Goal: Task Accomplishment & Management: Manage account settings

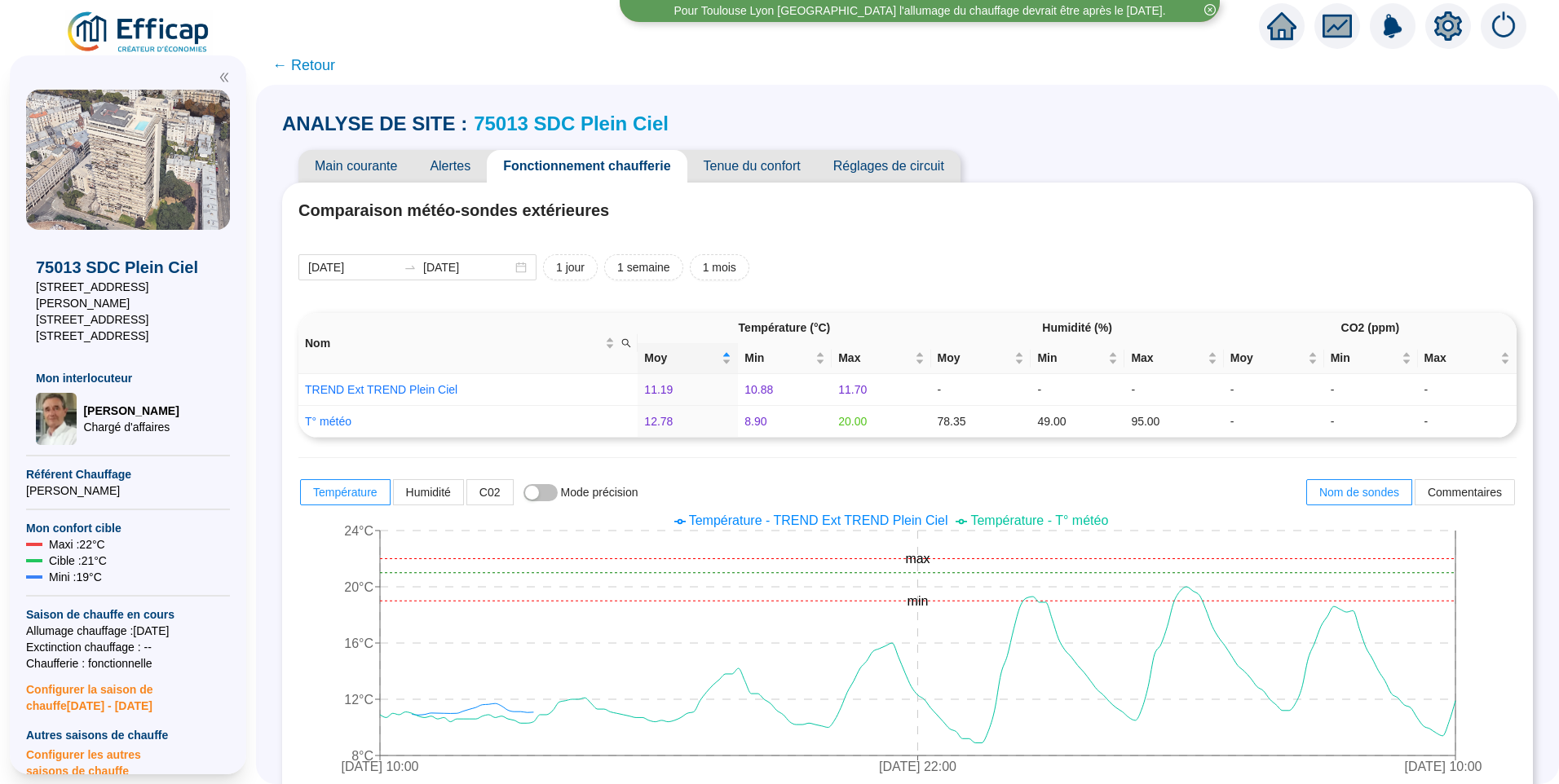
scroll to position [981, 0]
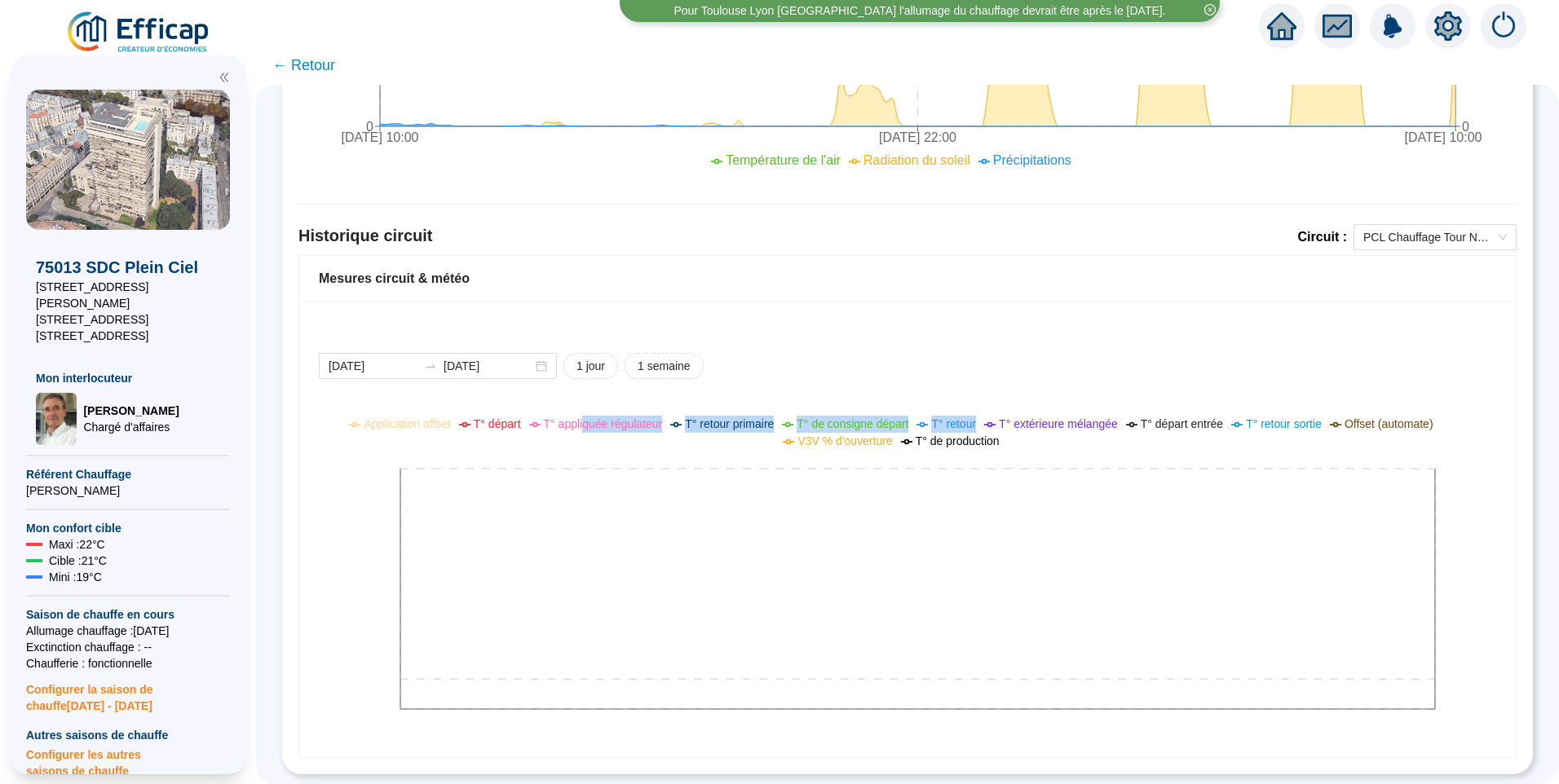
drag, startPoint x: 640, startPoint y: 407, endPoint x: 999, endPoint y: 412, distance: 359.0
click at [999, 416] on ul "Application offset T° départ T° appliquée régulateur T° retour primaire T° de c…" at bounding box center [895, 433] width 1186 height 35
click at [1113, 431] on ul "Application offset T° départ T° appliquée régulateur T° retour primaire T° de c…" at bounding box center [895, 433] width 1186 height 35
click at [331, 58] on span "← Retour" at bounding box center [303, 65] width 62 height 23
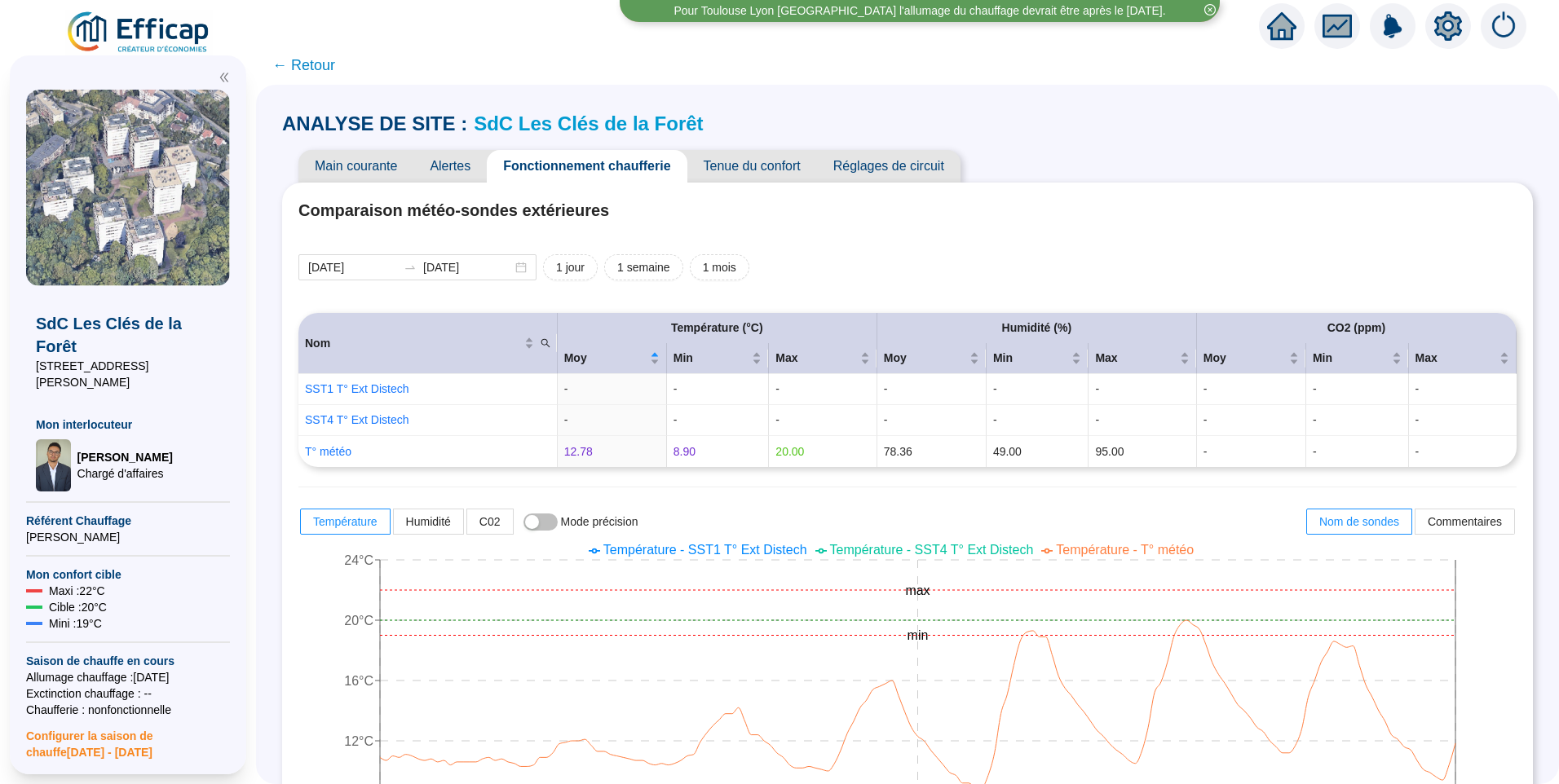
scroll to position [1027, 0]
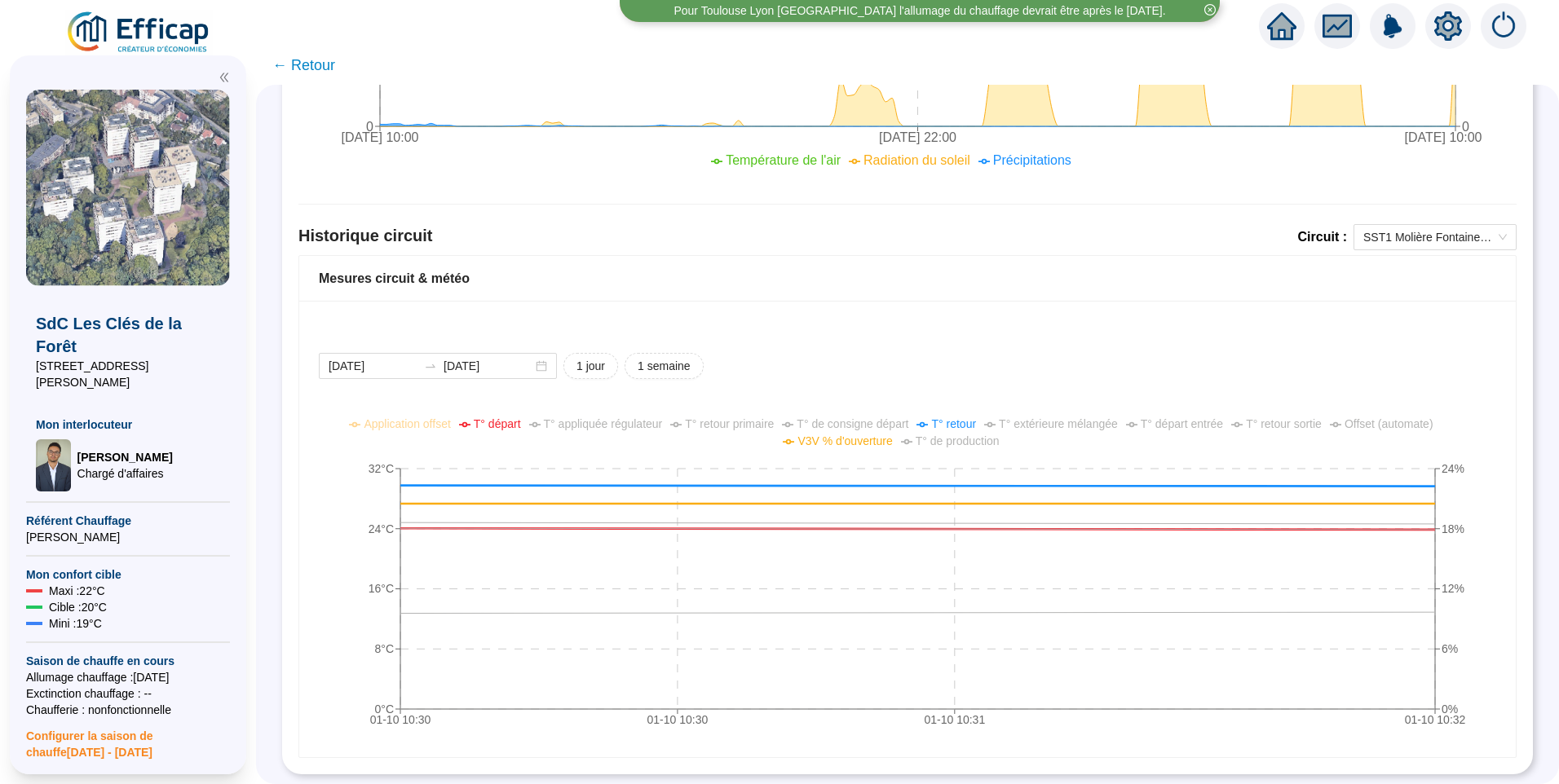
drag, startPoint x: 0, startPoint y: 0, endPoint x: 153, endPoint y: 30, distance: 155.9
click at [153, 30] on img at bounding box center [139, 33] width 148 height 46
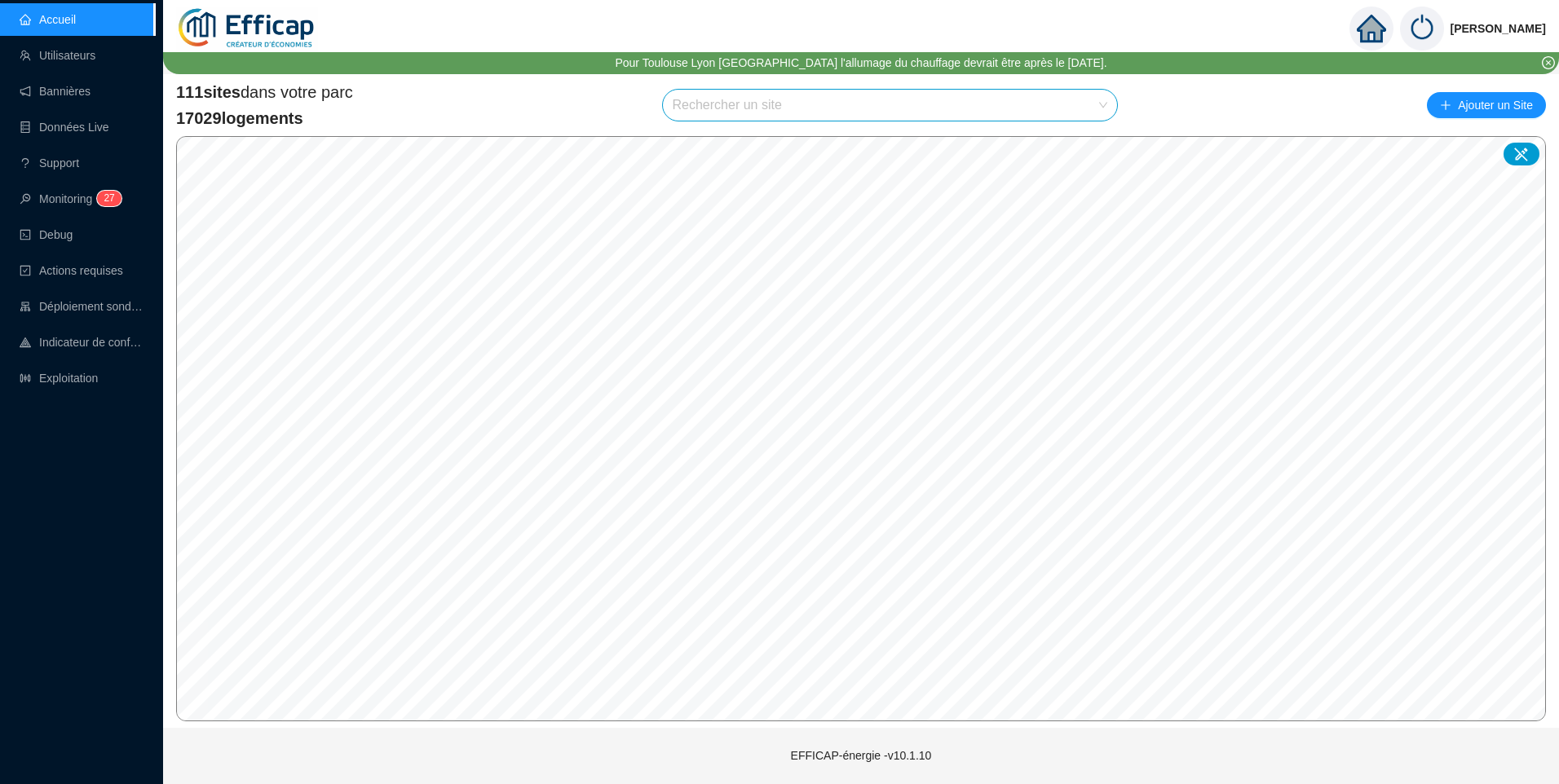
click at [710, 106] on input "search" at bounding box center [883, 105] width 421 height 31
click at [766, 99] on input "search" at bounding box center [883, 105] width 421 height 31
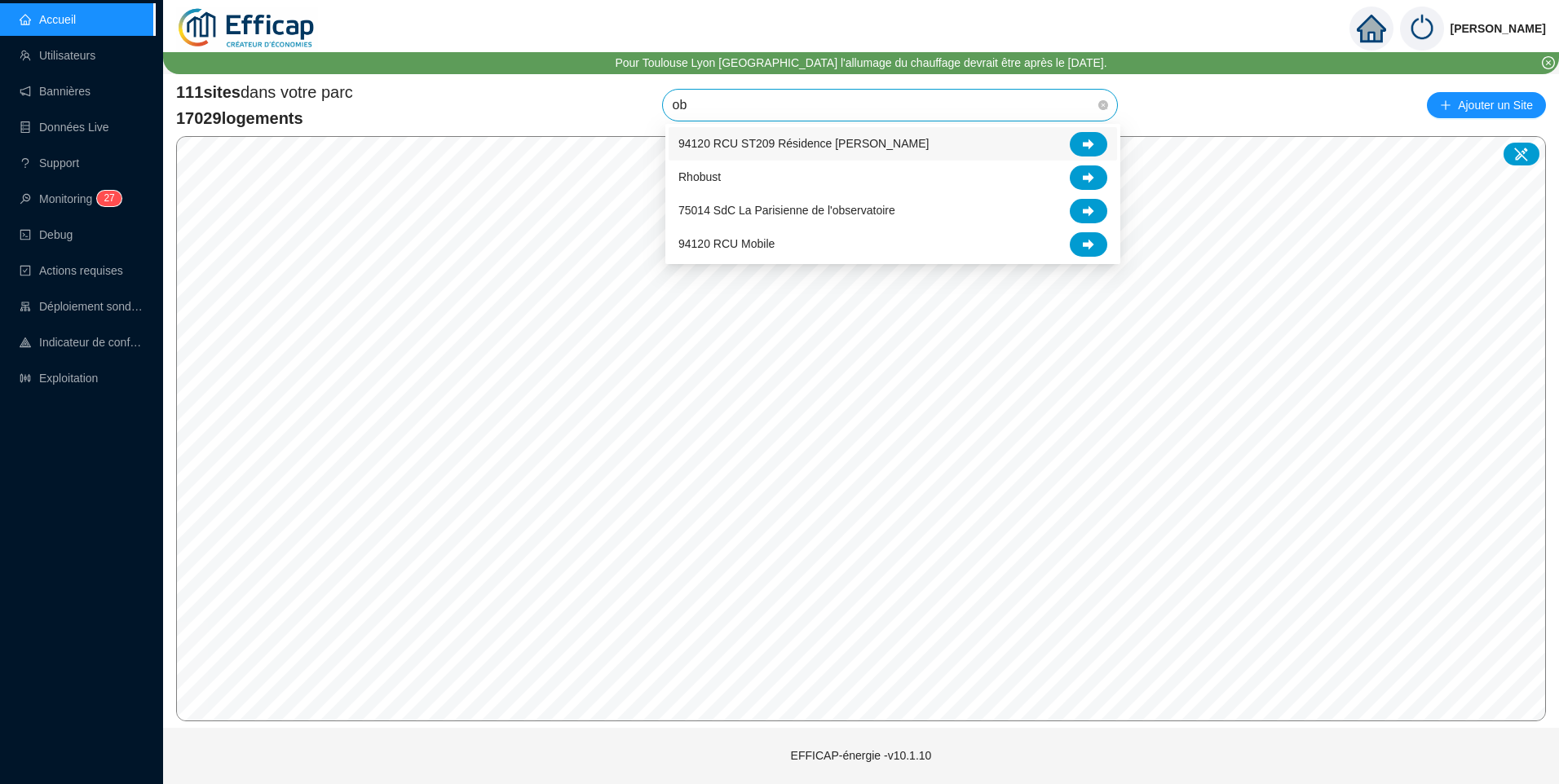
type input "obs"
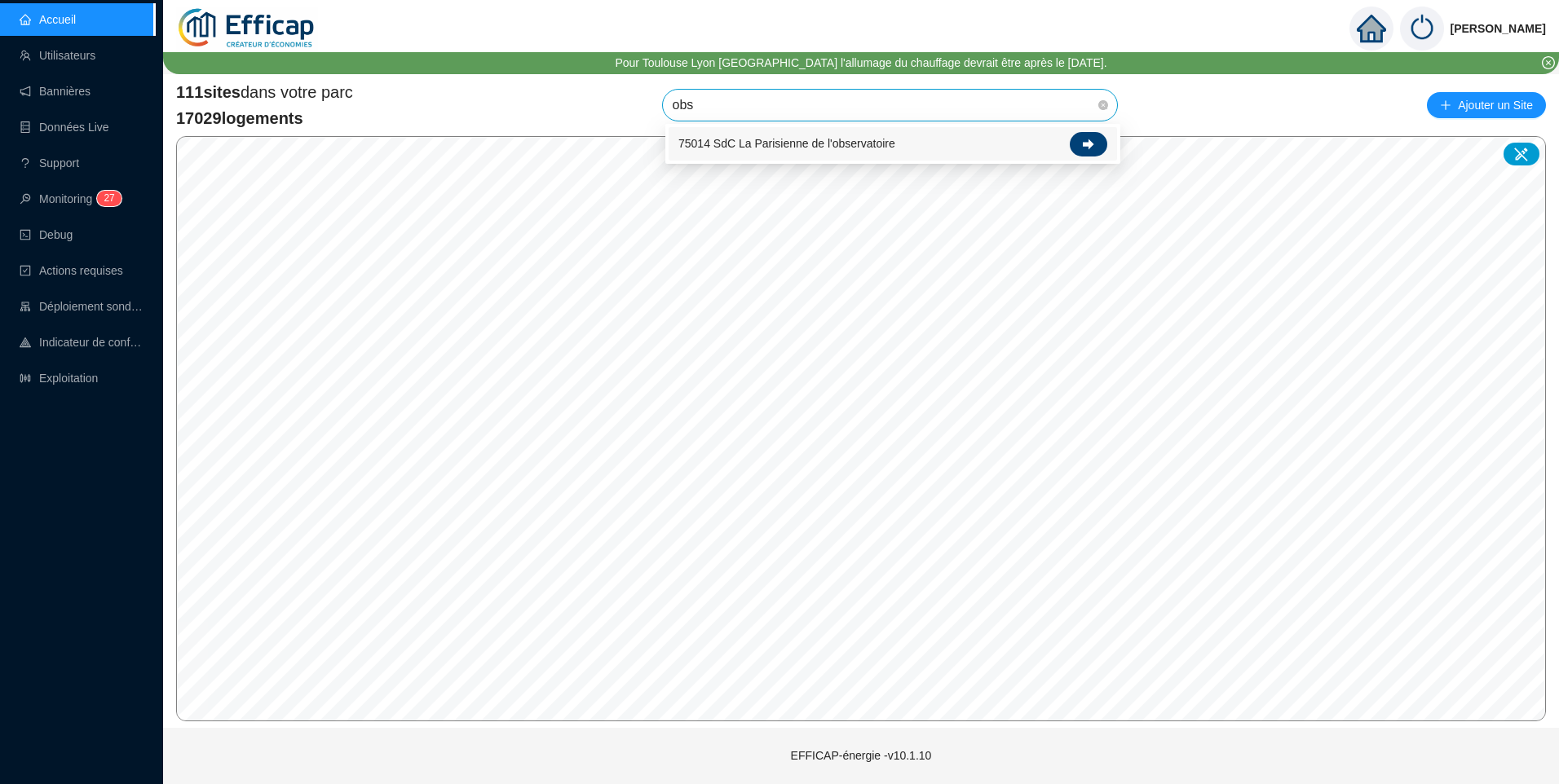
click at [1089, 146] on icon at bounding box center [1089, 144] width 12 height 11
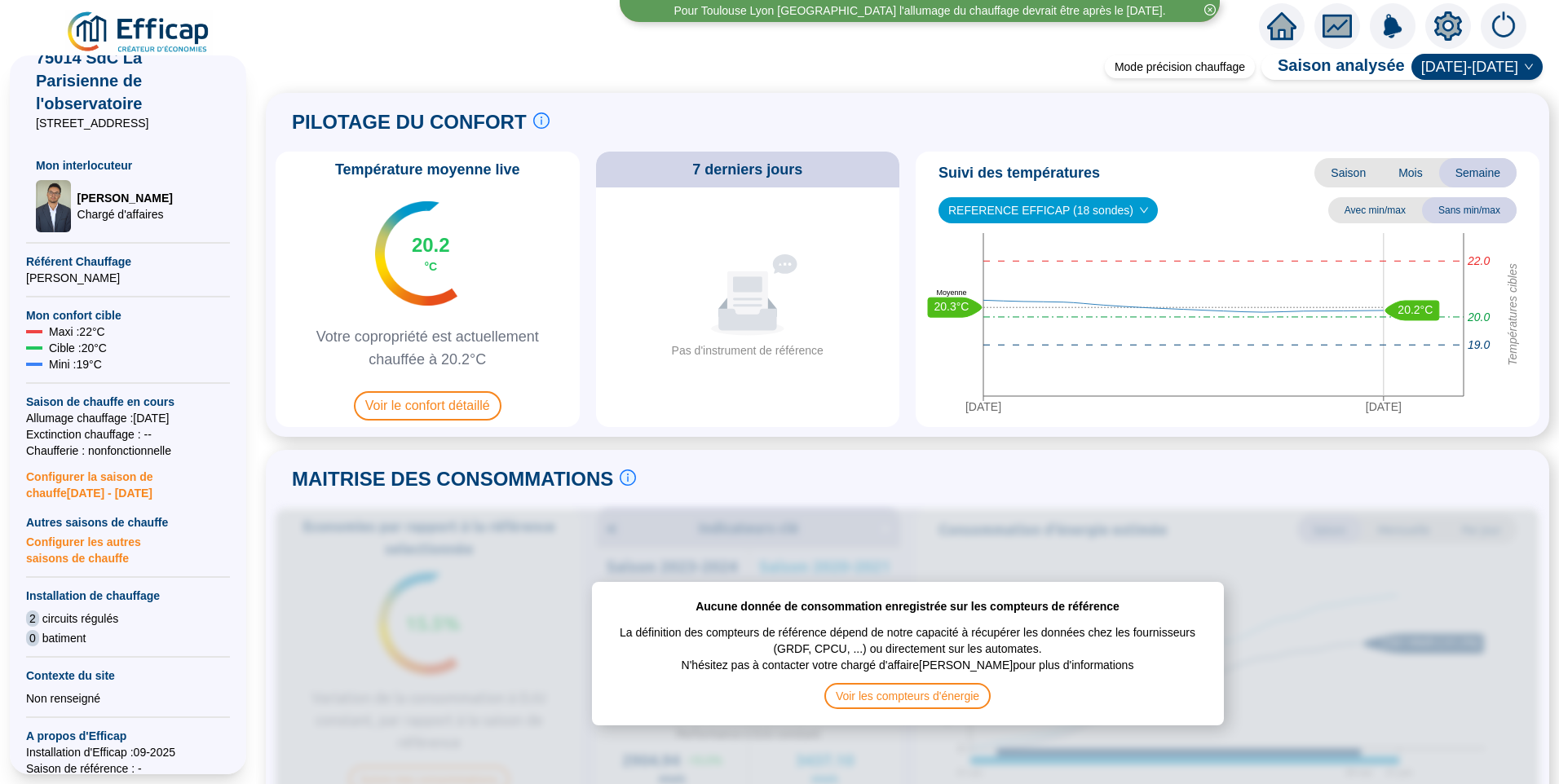
scroll to position [245, 0]
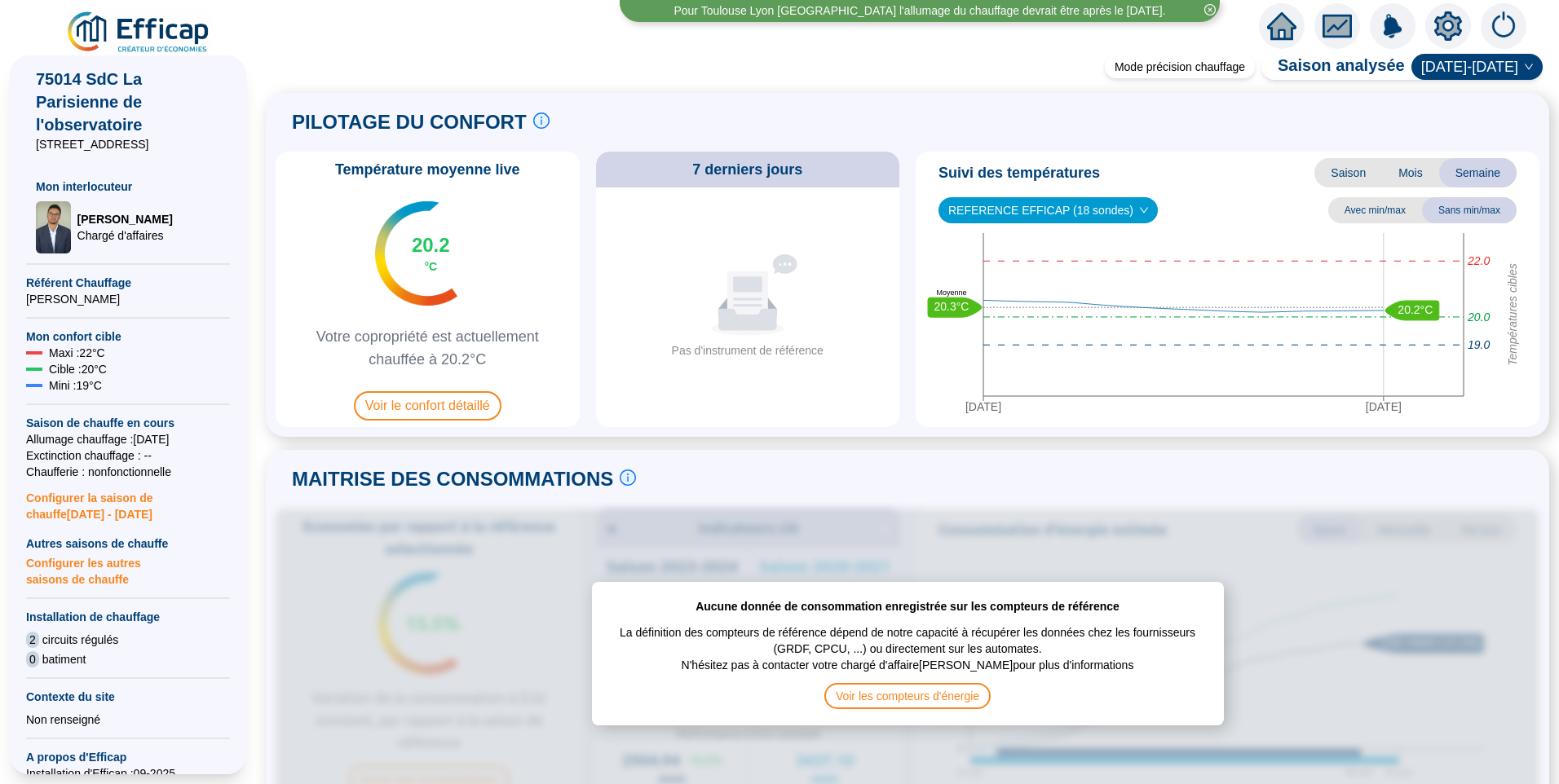
click at [92, 523] on span "Configurer la saison de chauffe 2025 - 2026" at bounding box center [128, 501] width 204 height 43
type input "2025-10-15"
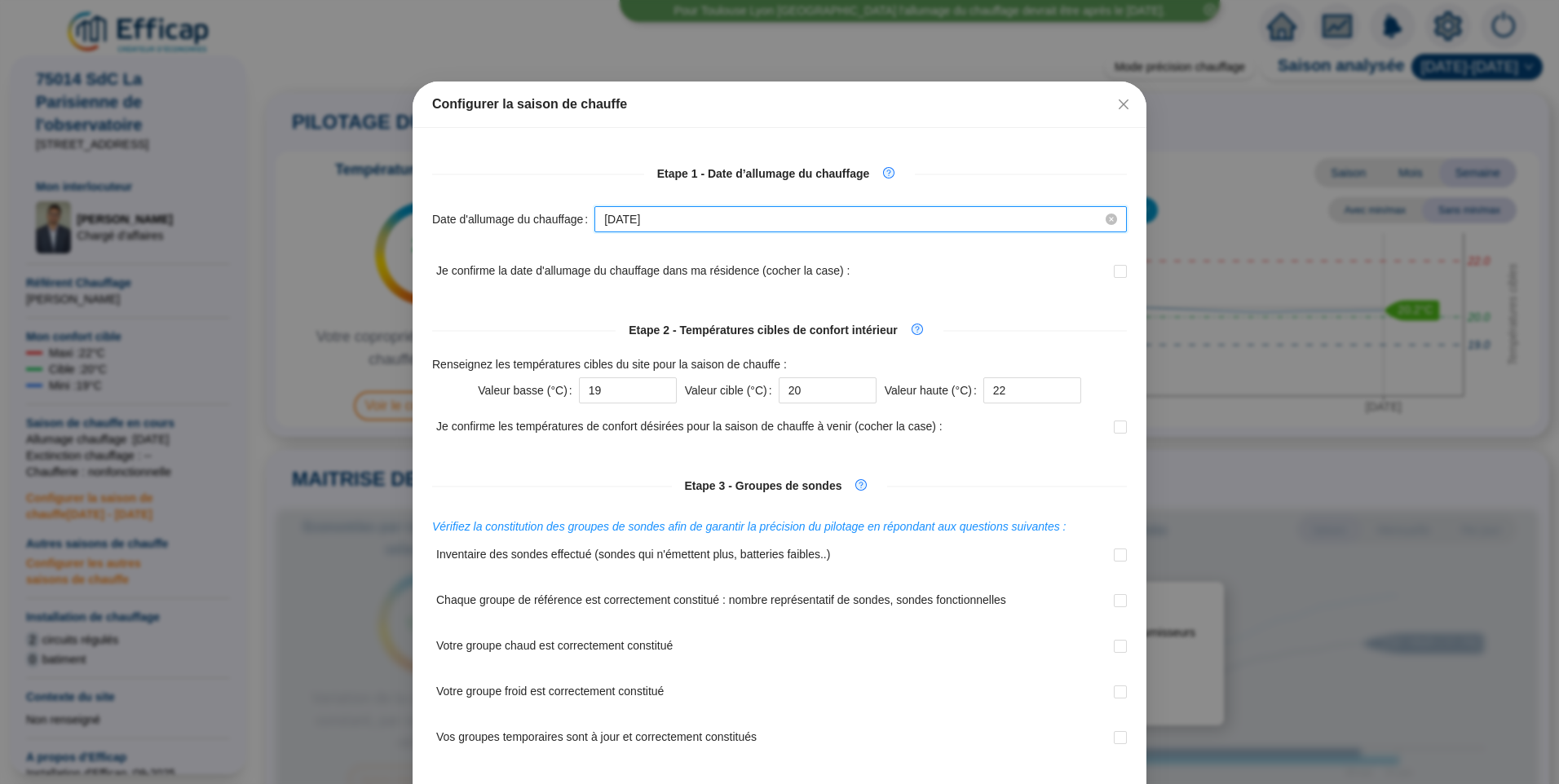
click at [674, 213] on input "2025-10-15" at bounding box center [854, 219] width 498 height 17
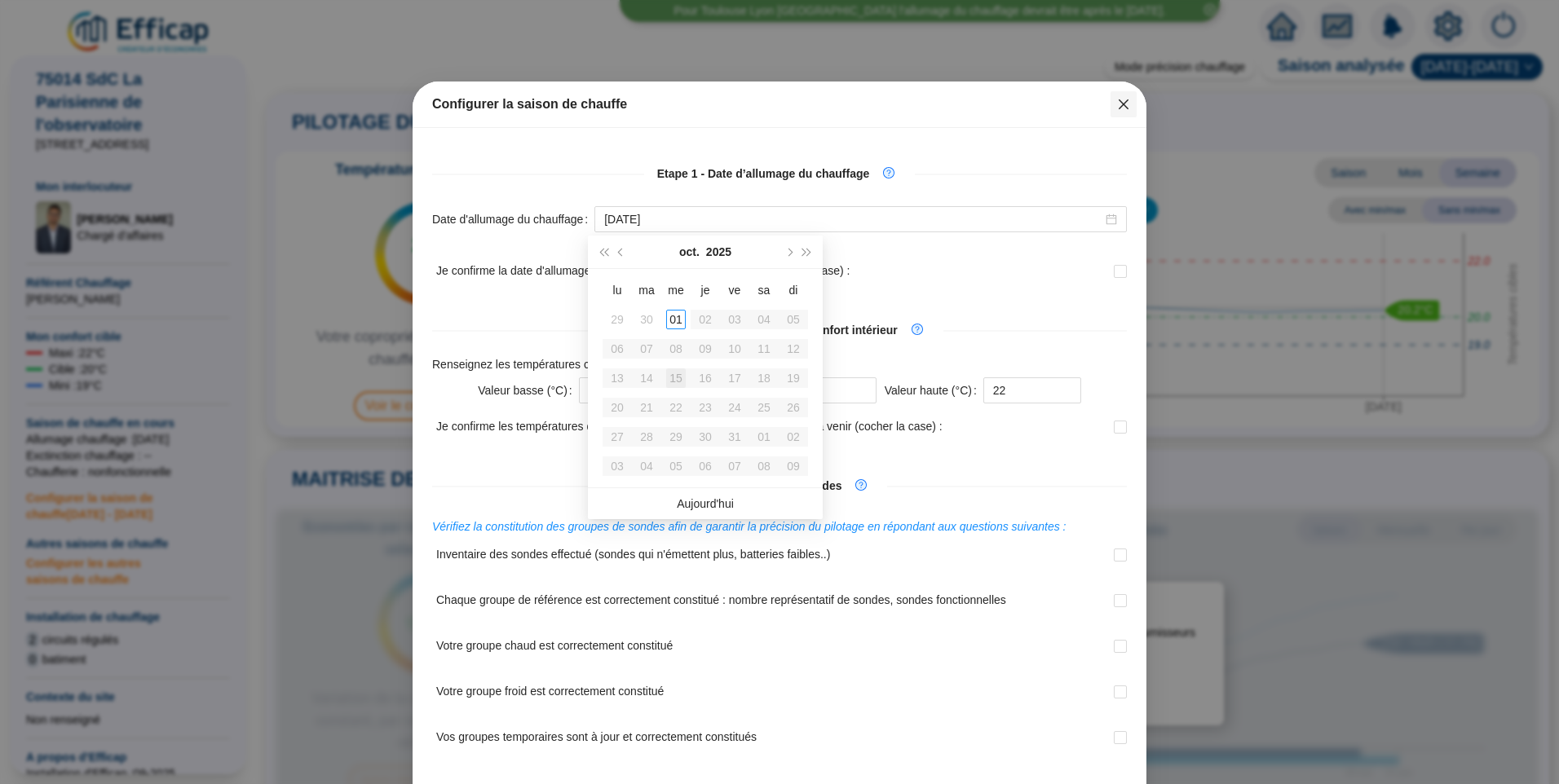
click at [1122, 107] on icon "close" at bounding box center [1124, 104] width 13 height 13
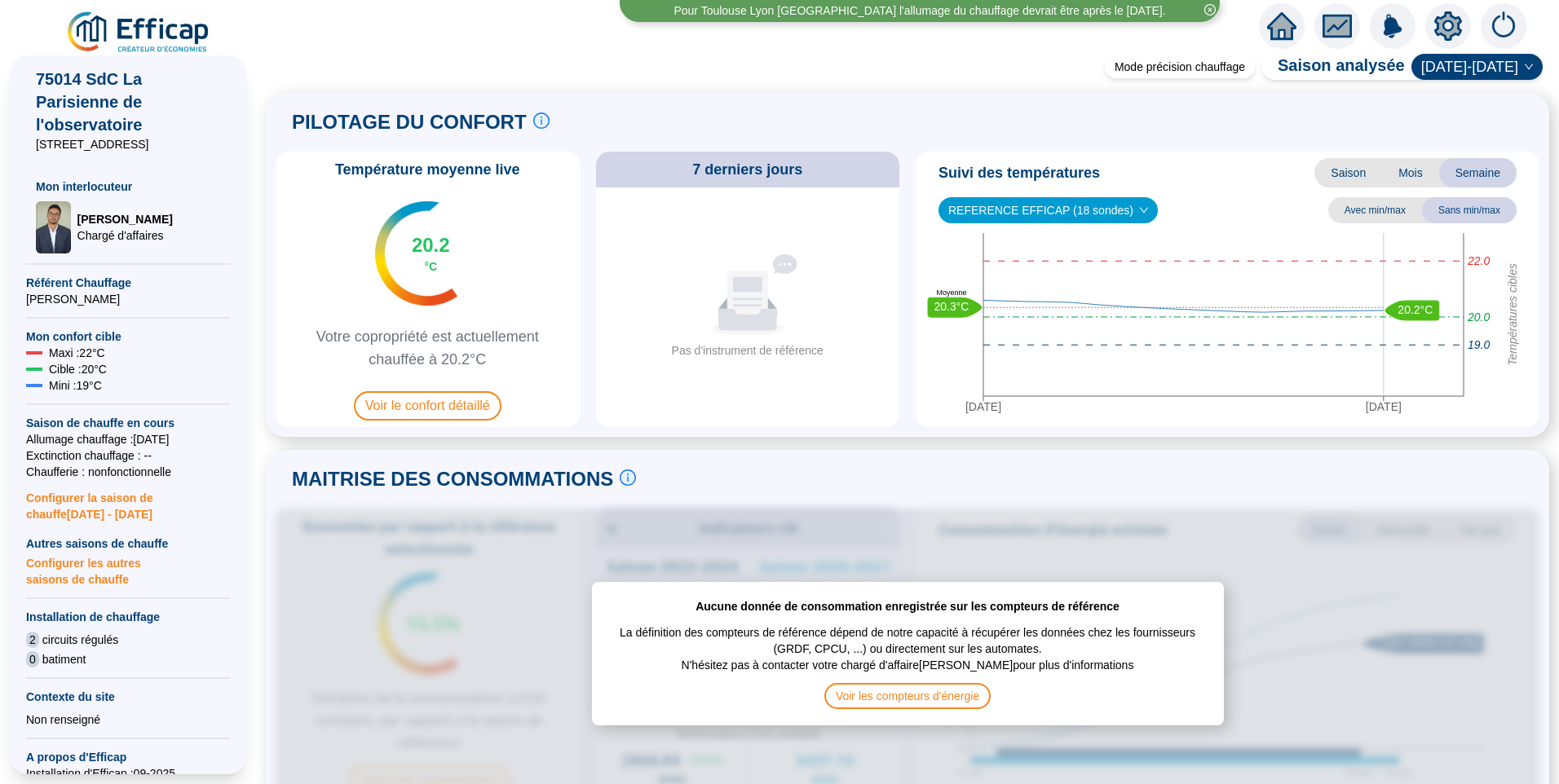
click at [83, 586] on span "Configurer les autres saisons de chauffe" at bounding box center [128, 570] width 204 height 36
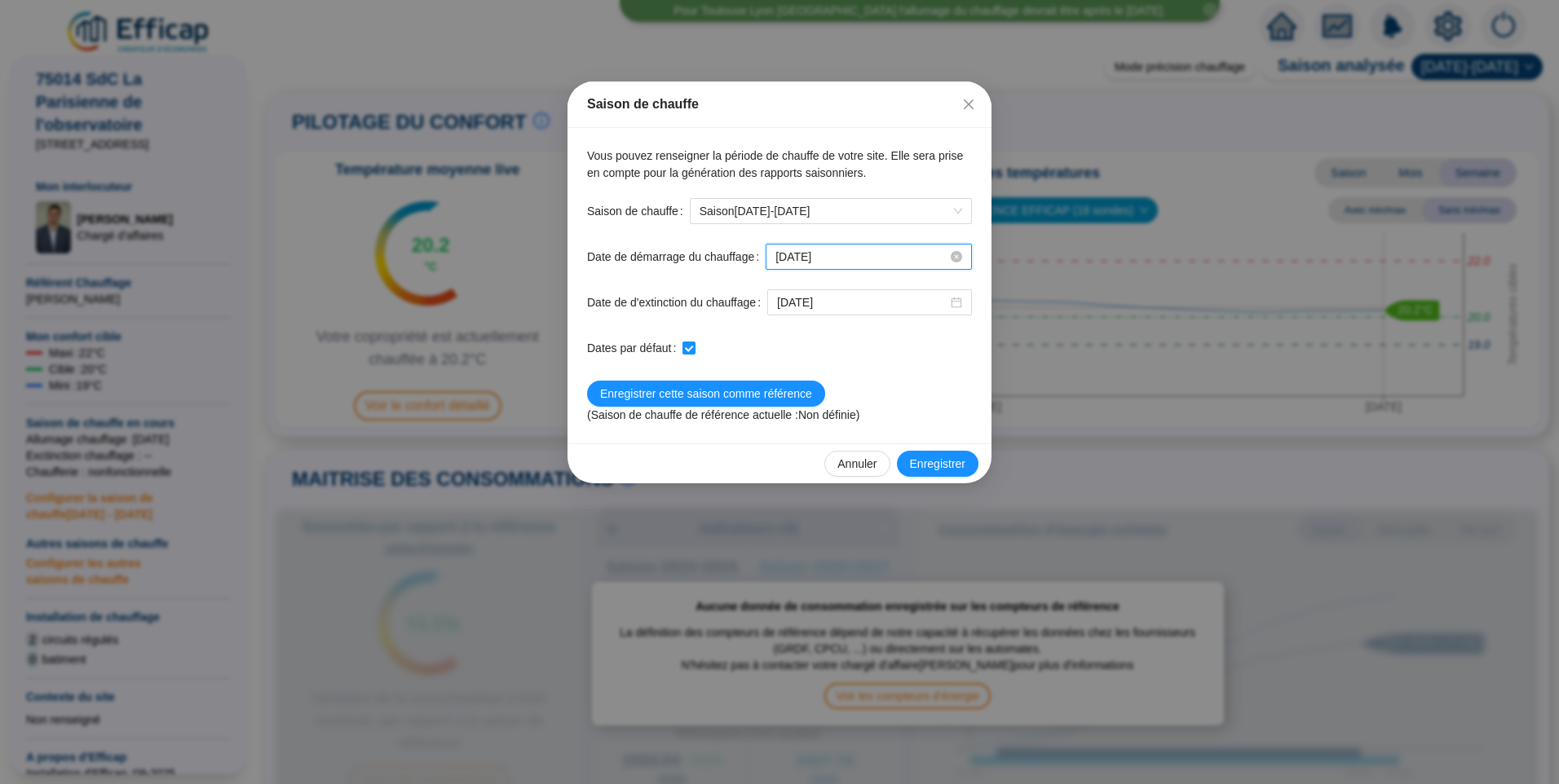
click at [904, 263] on input "2025-10-15" at bounding box center [861, 256] width 172 height 17
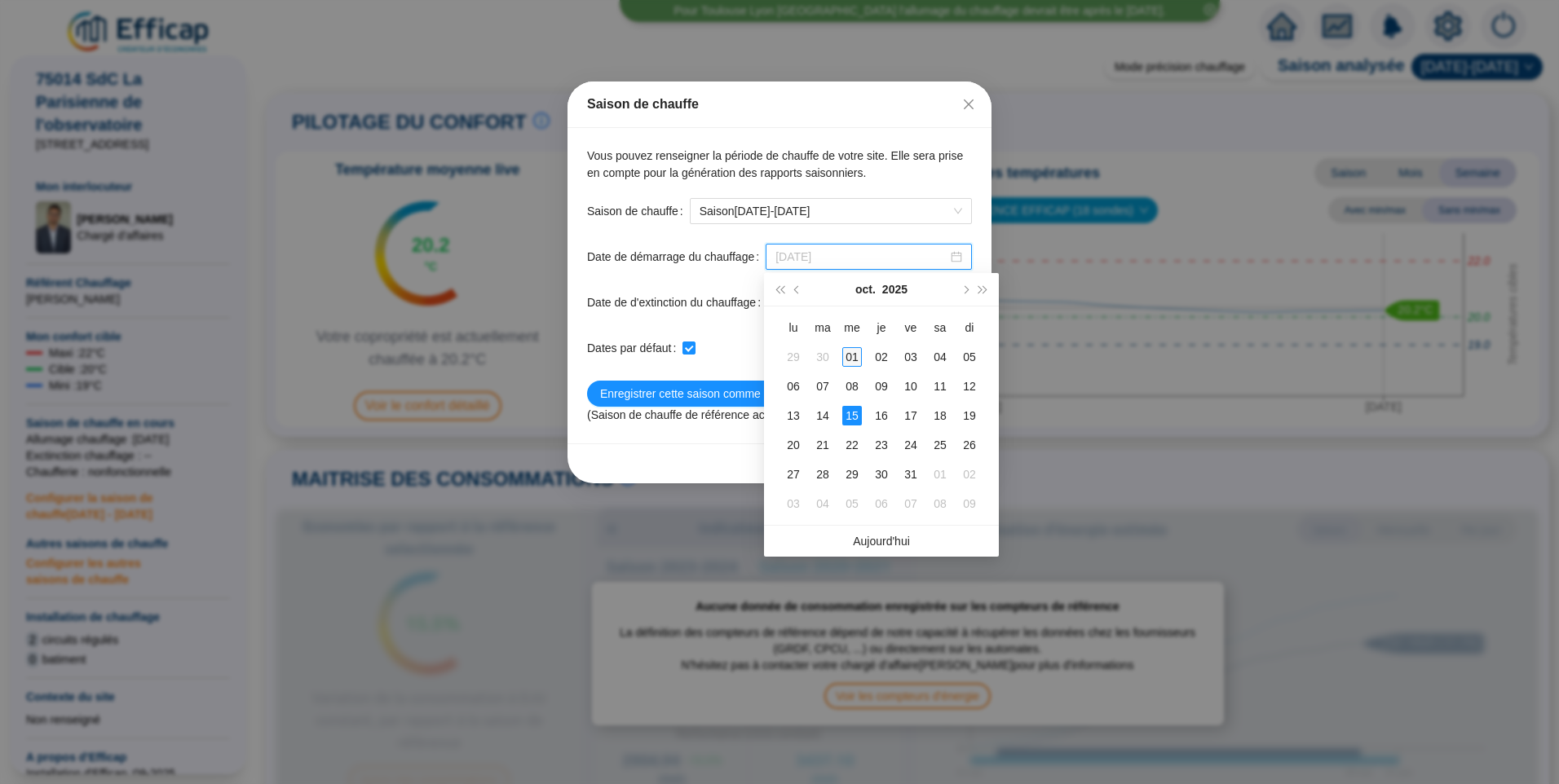
type input "2025-10-01"
click at [860, 346] on td "01" at bounding box center [853, 357] width 30 height 30
checkbox input "false"
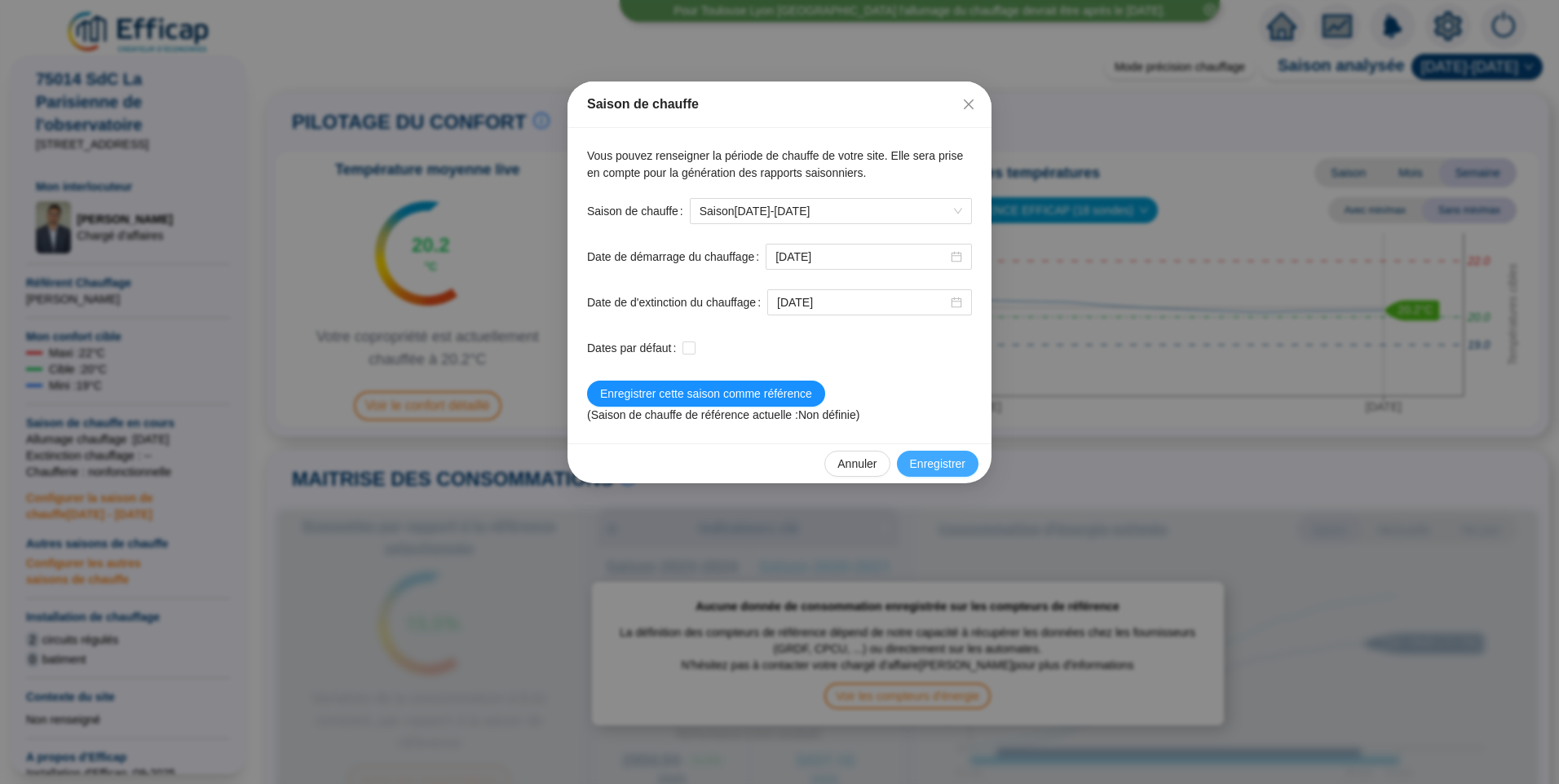
click at [927, 467] on span "Enregistrer" at bounding box center [937, 463] width 55 height 17
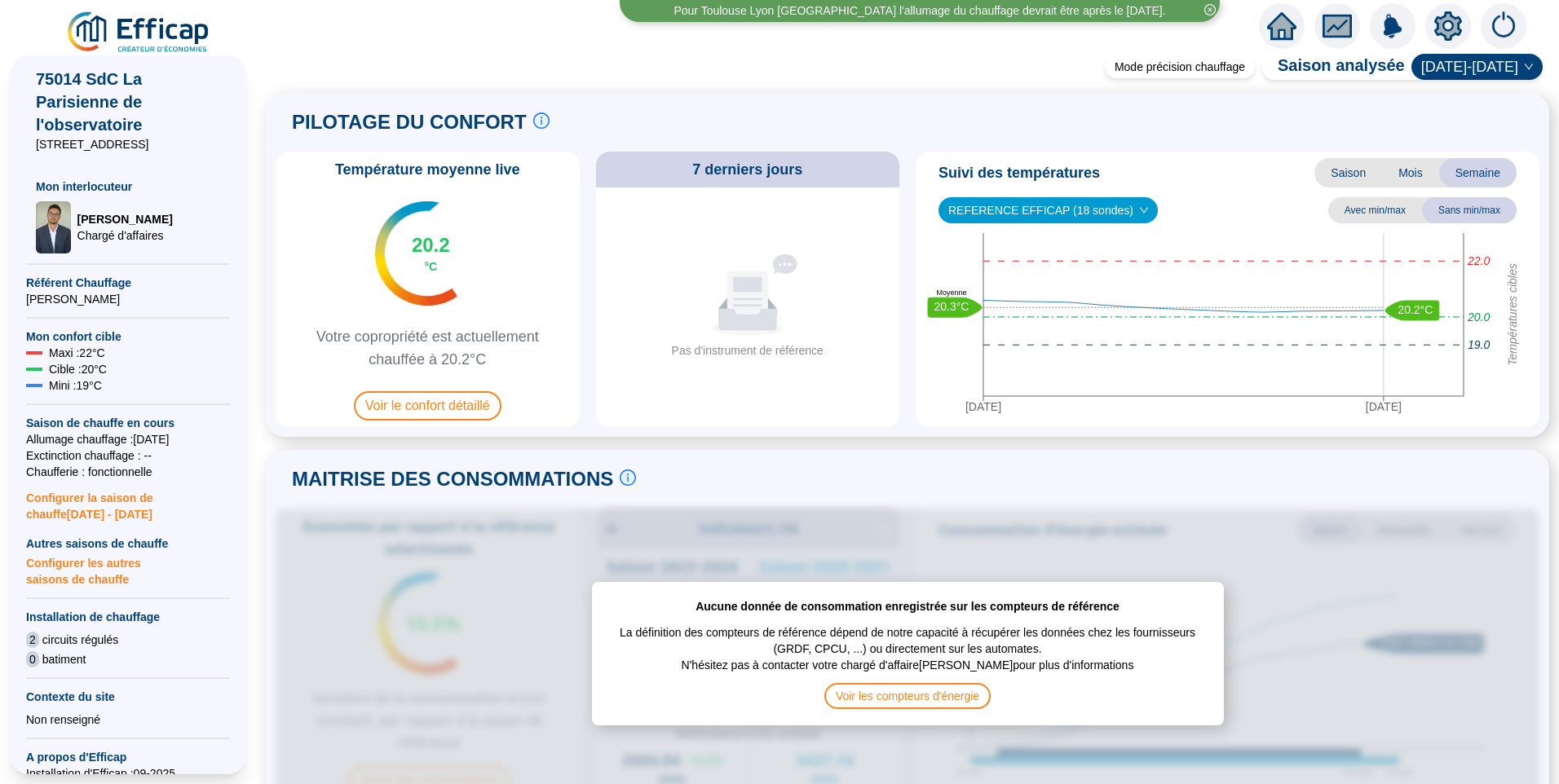
click at [164, 40] on img at bounding box center [139, 33] width 148 height 46
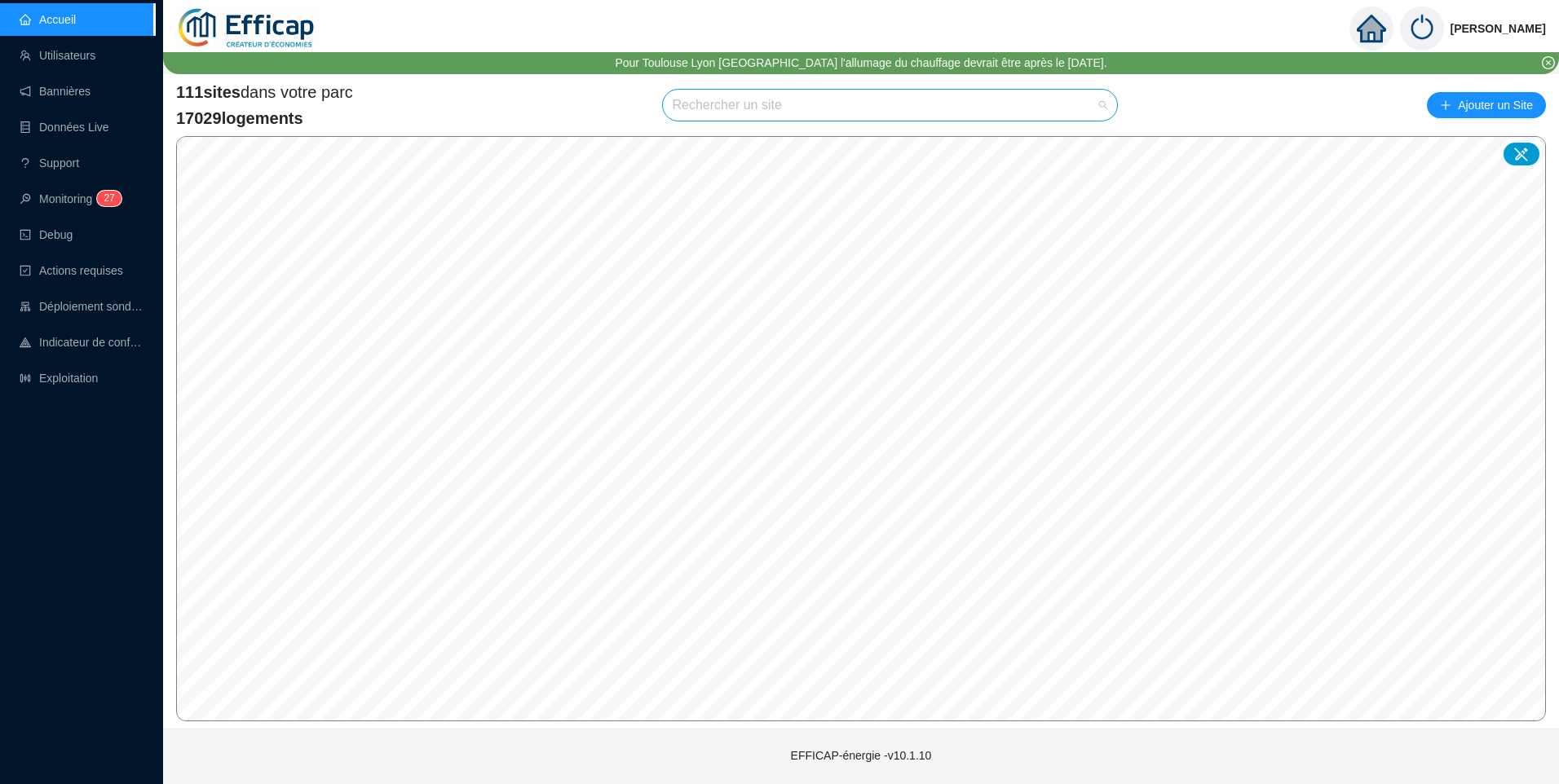
click at [800, 103] on input "search" at bounding box center [883, 105] width 421 height 31
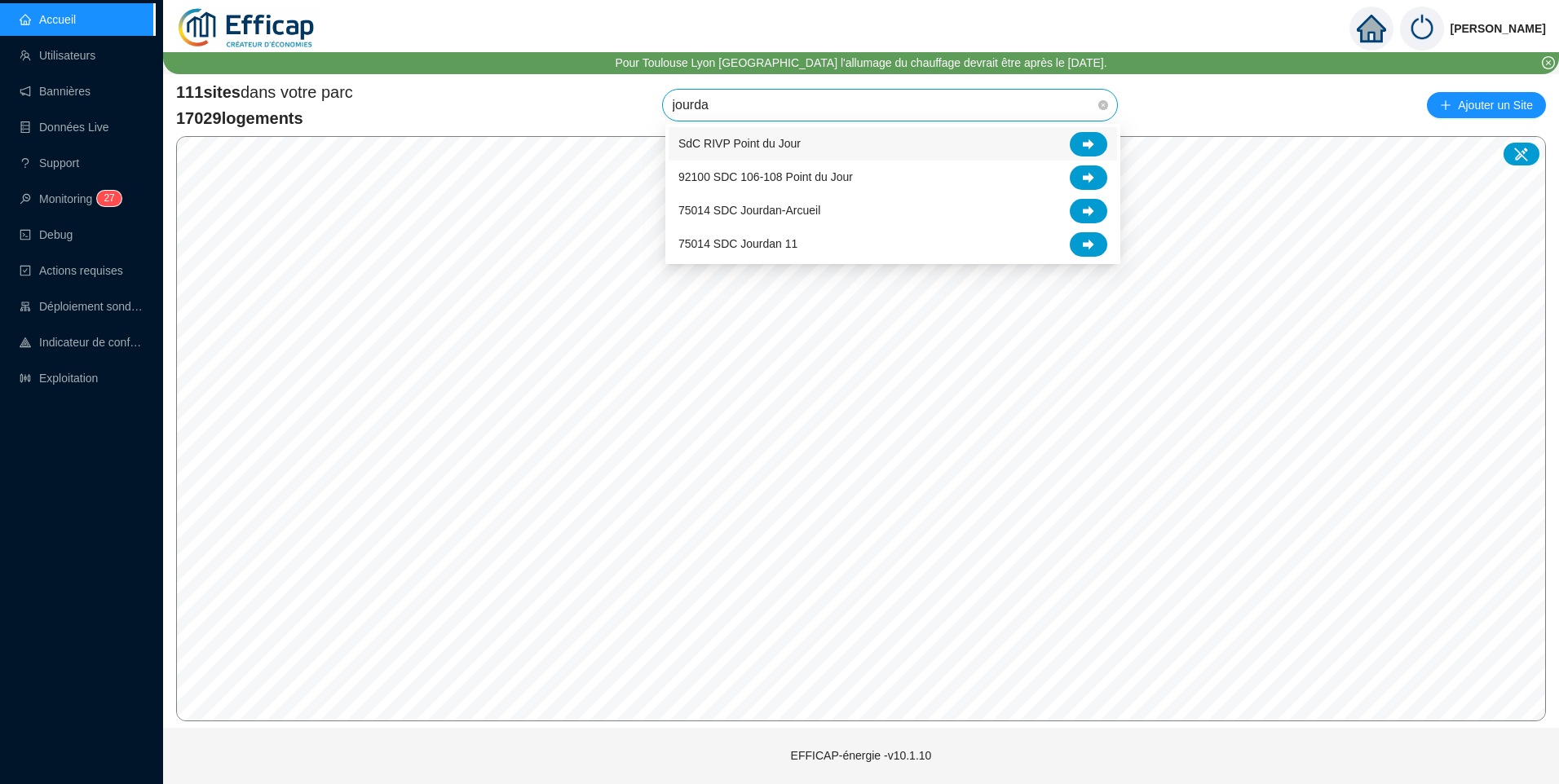
type input "jourdan"
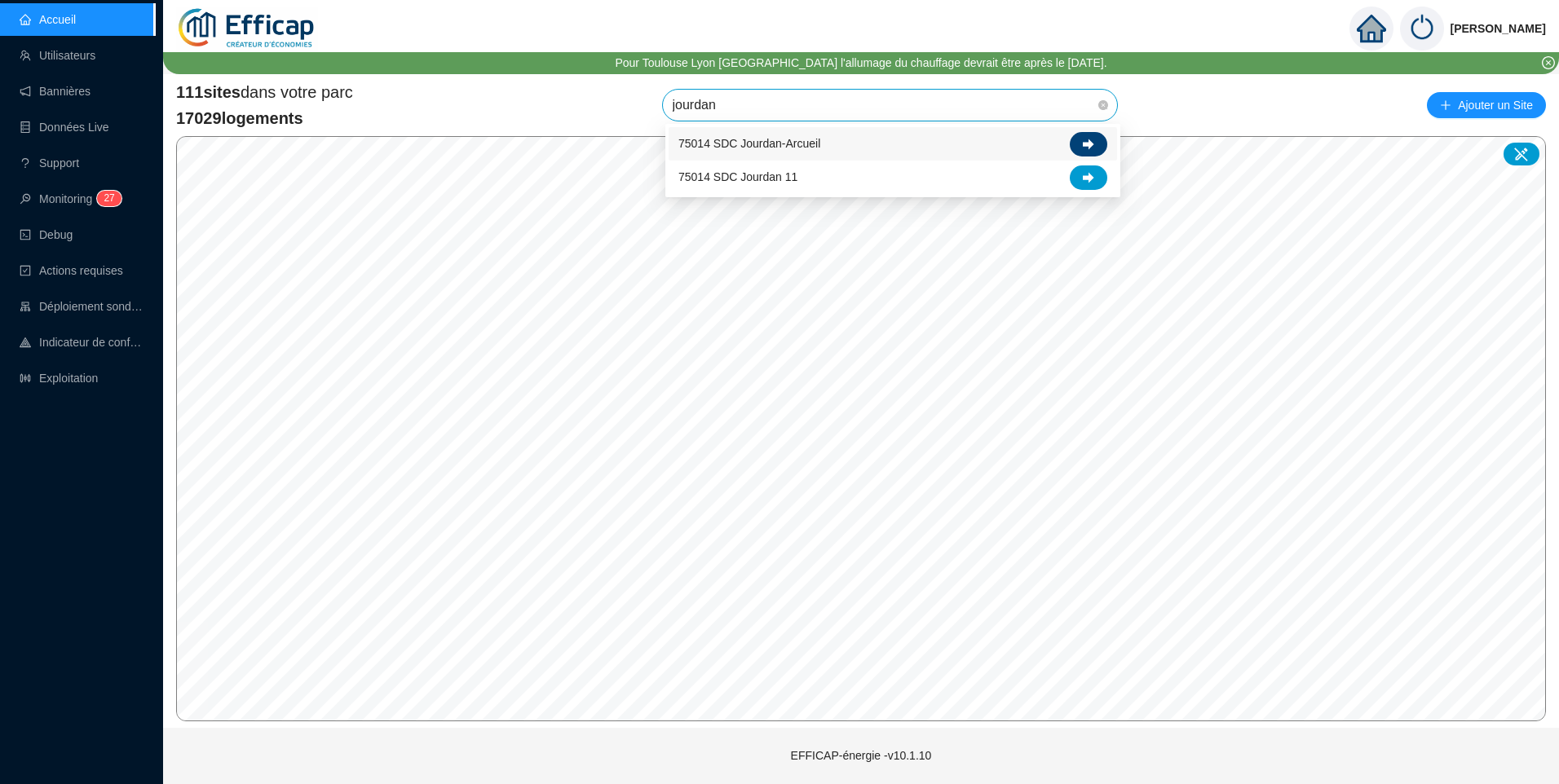
click at [1088, 149] on icon at bounding box center [1089, 145] width 12 height 12
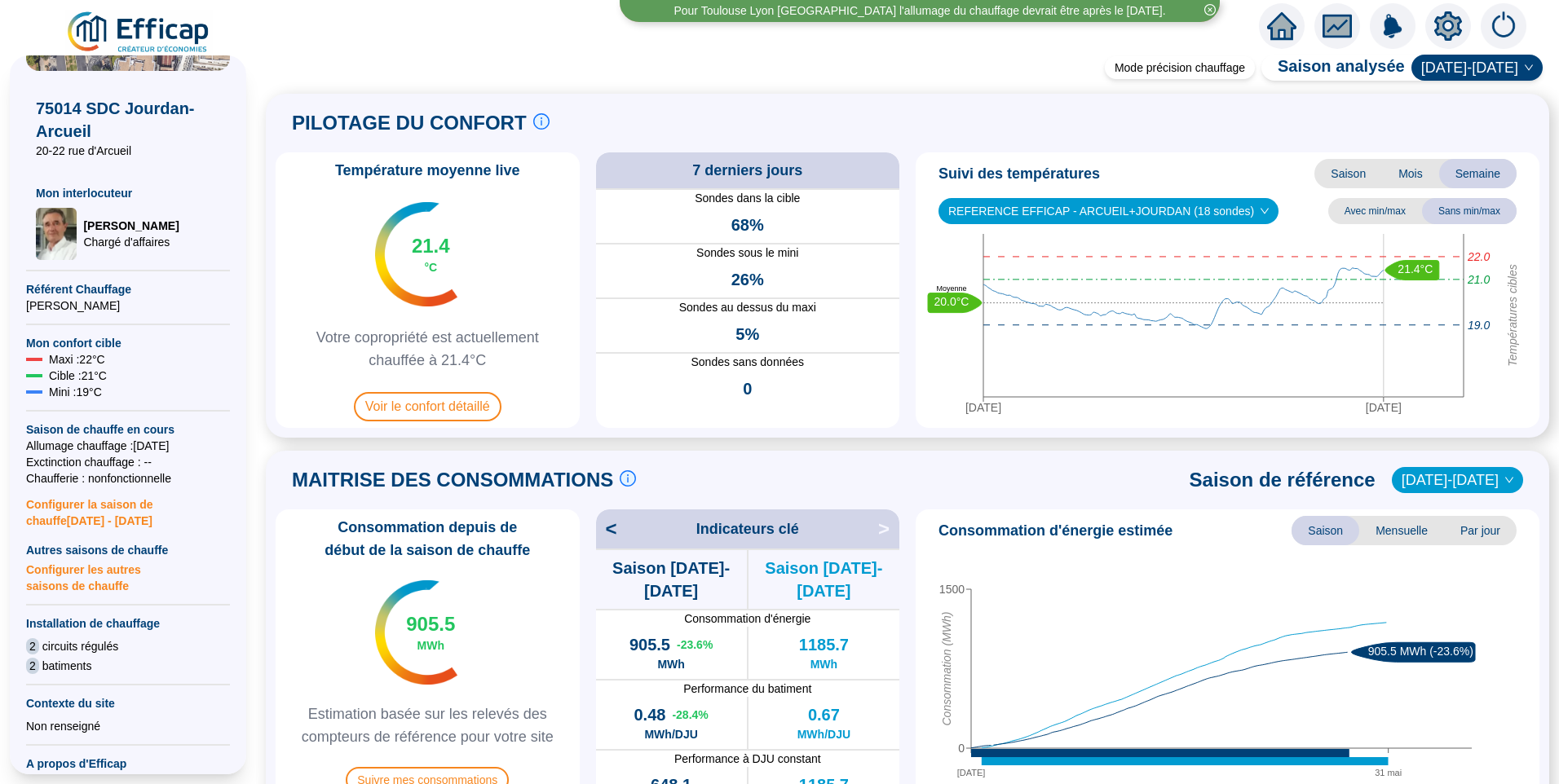
scroll to position [163, 0]
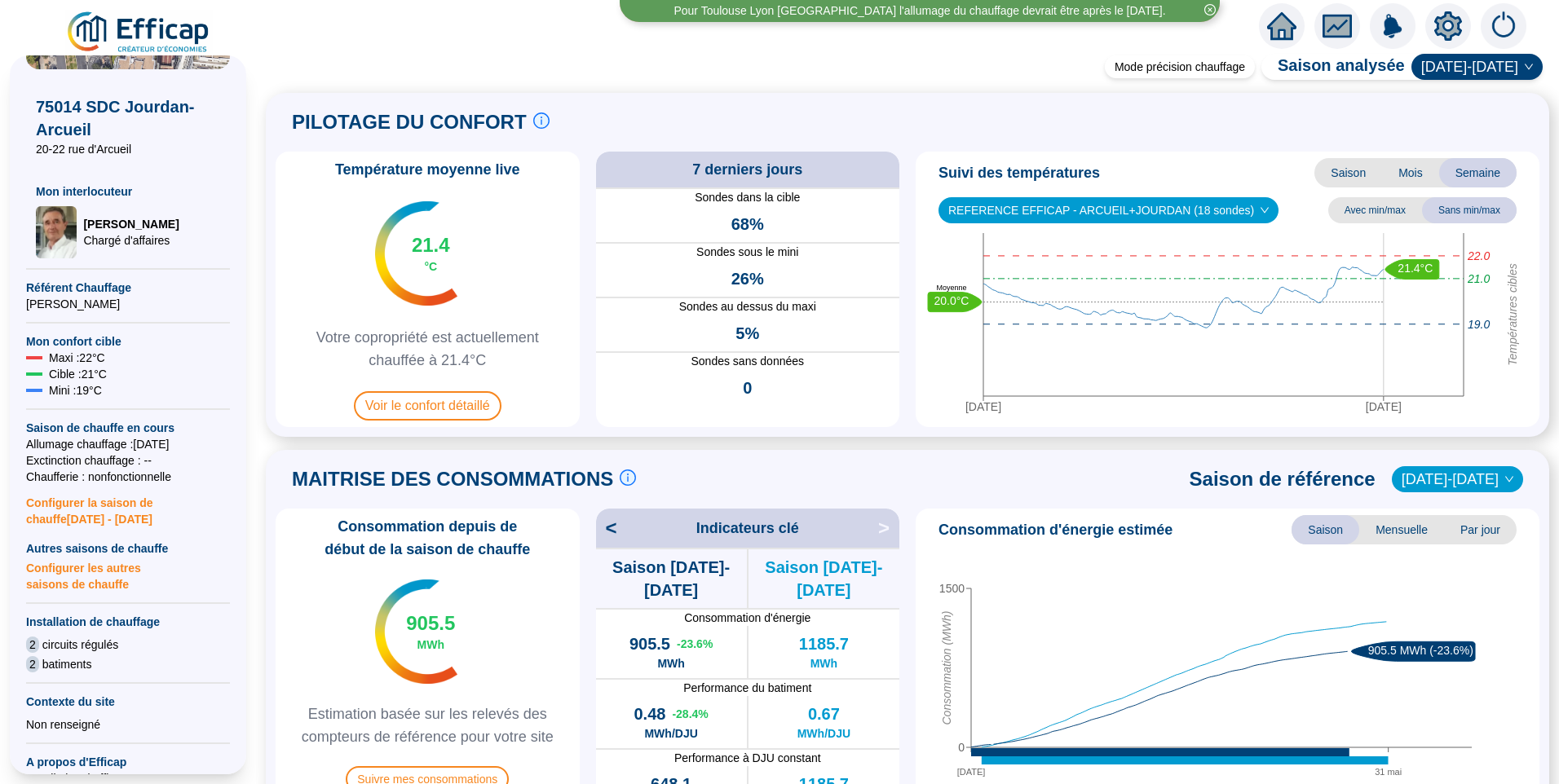
click at [90, 579] on span "Configurer les autres saisons de chauffe" at bounding box center [128, 574] width 204 height 36
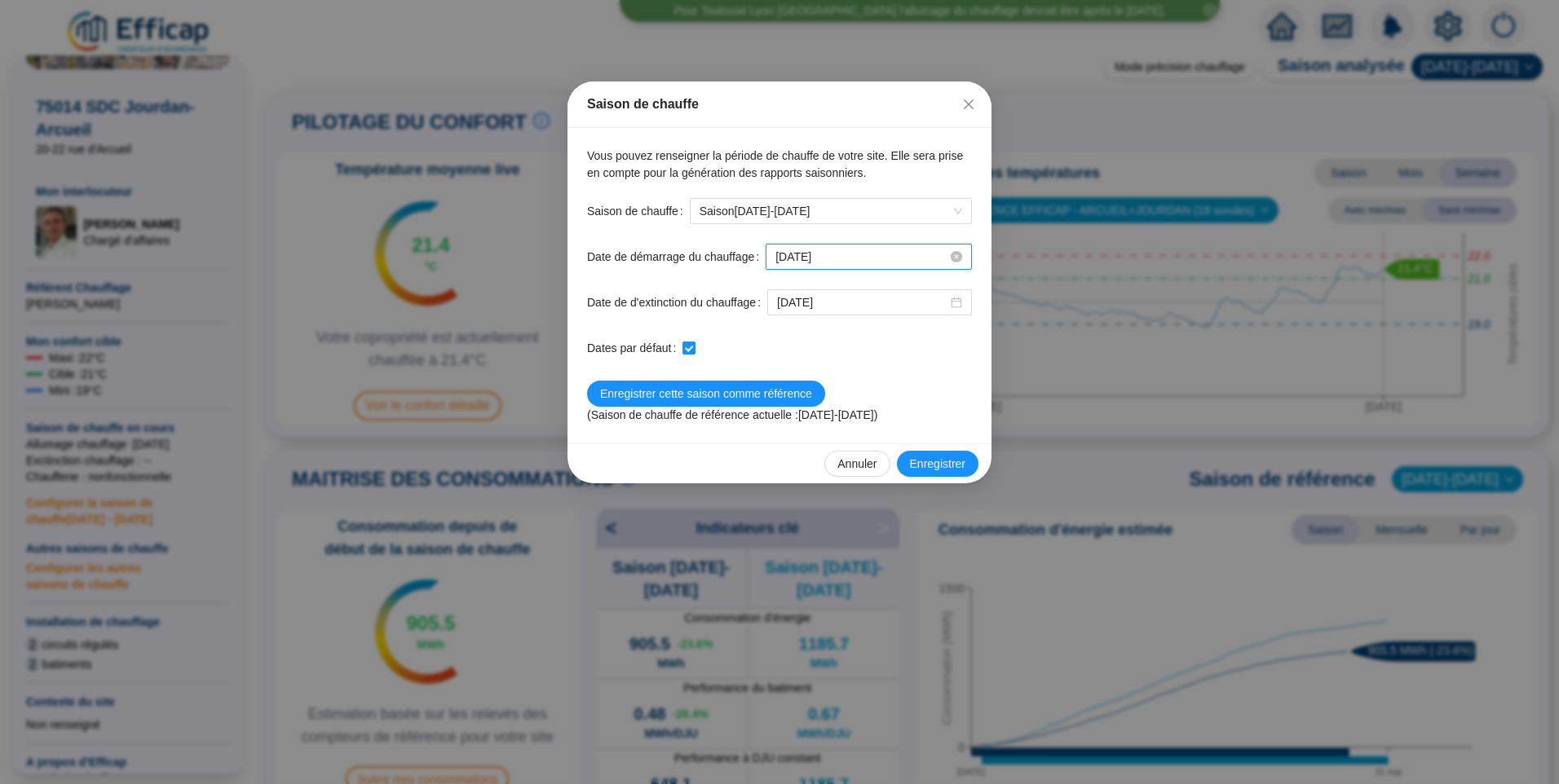
click at [775, 252] on input "2025-10-15" at bounding box center [861, 256] width 172 height 17
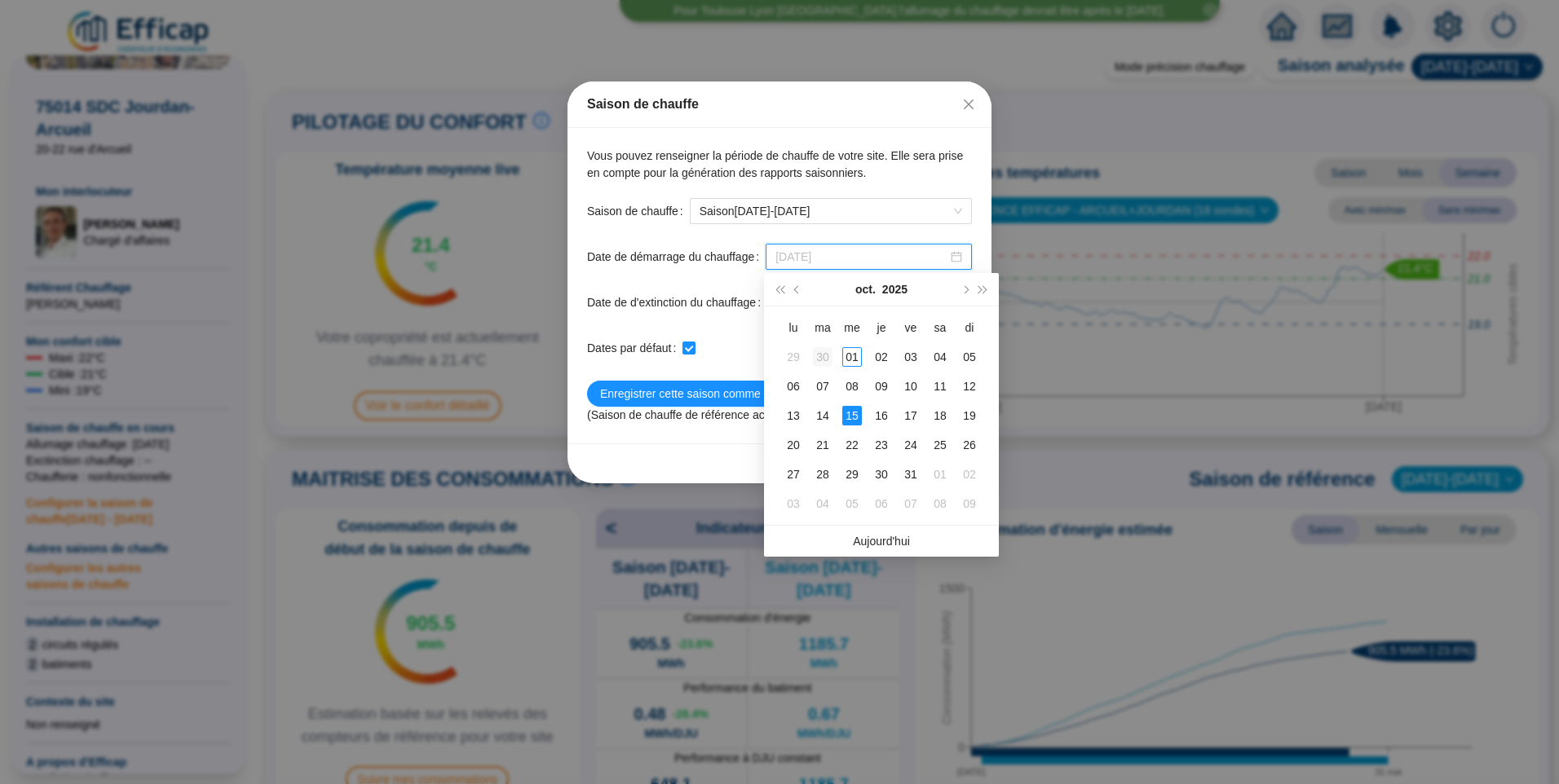
type input "2025-09-30"
click at [821, 361] on div "30" at bounding box center [823, 357] width 20 height 20
checkbox input "false"
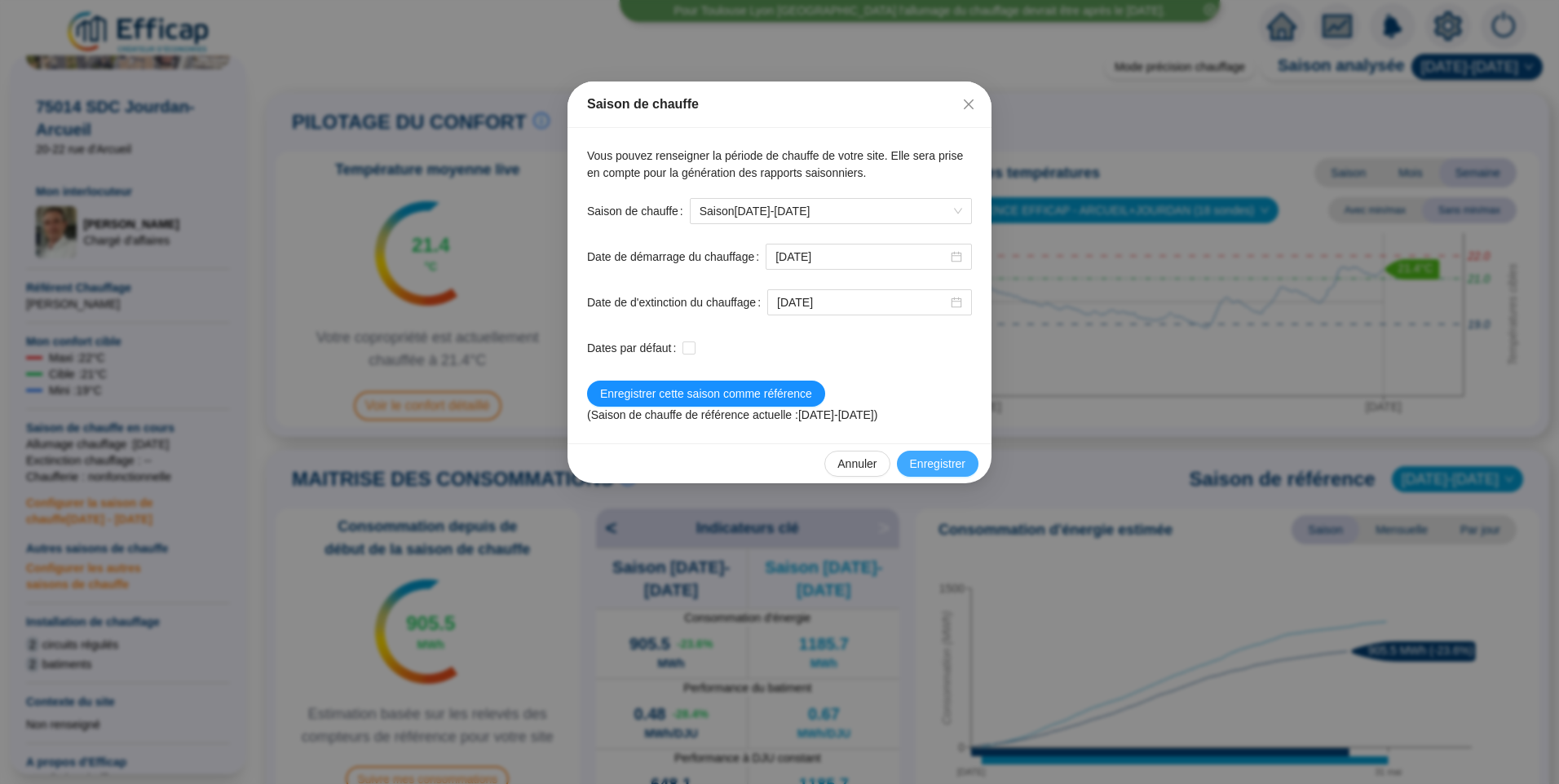
click at [927, 463] on span "Enregistrer" at bounding box center [937, 463] width 55 height 17
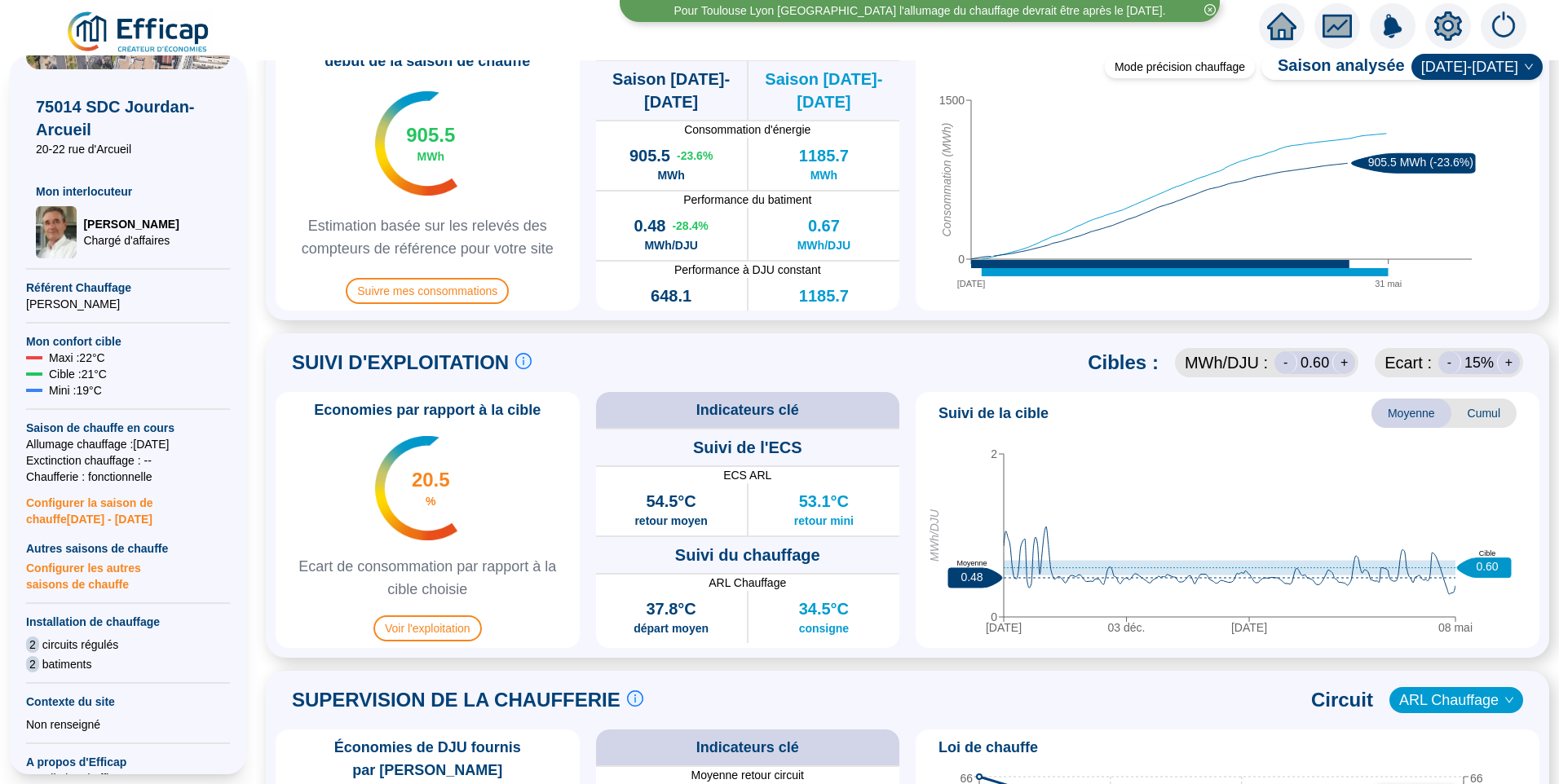
scroll to position [489, 0]
click at [457, 294] on span "Suivre mes consommations" at bounding box center [428, 290] width 163 height 26
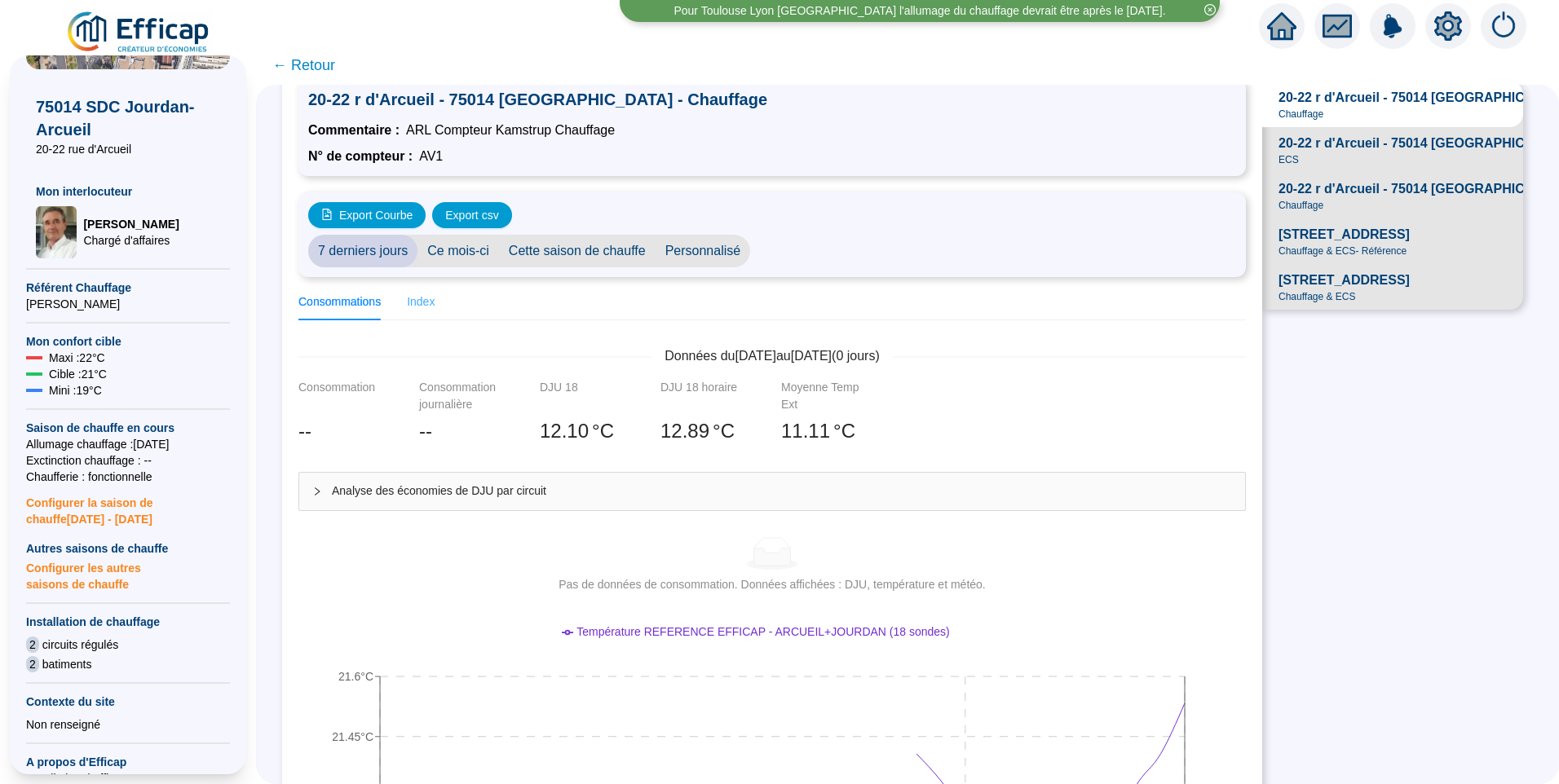
scroll to position [81, 0]
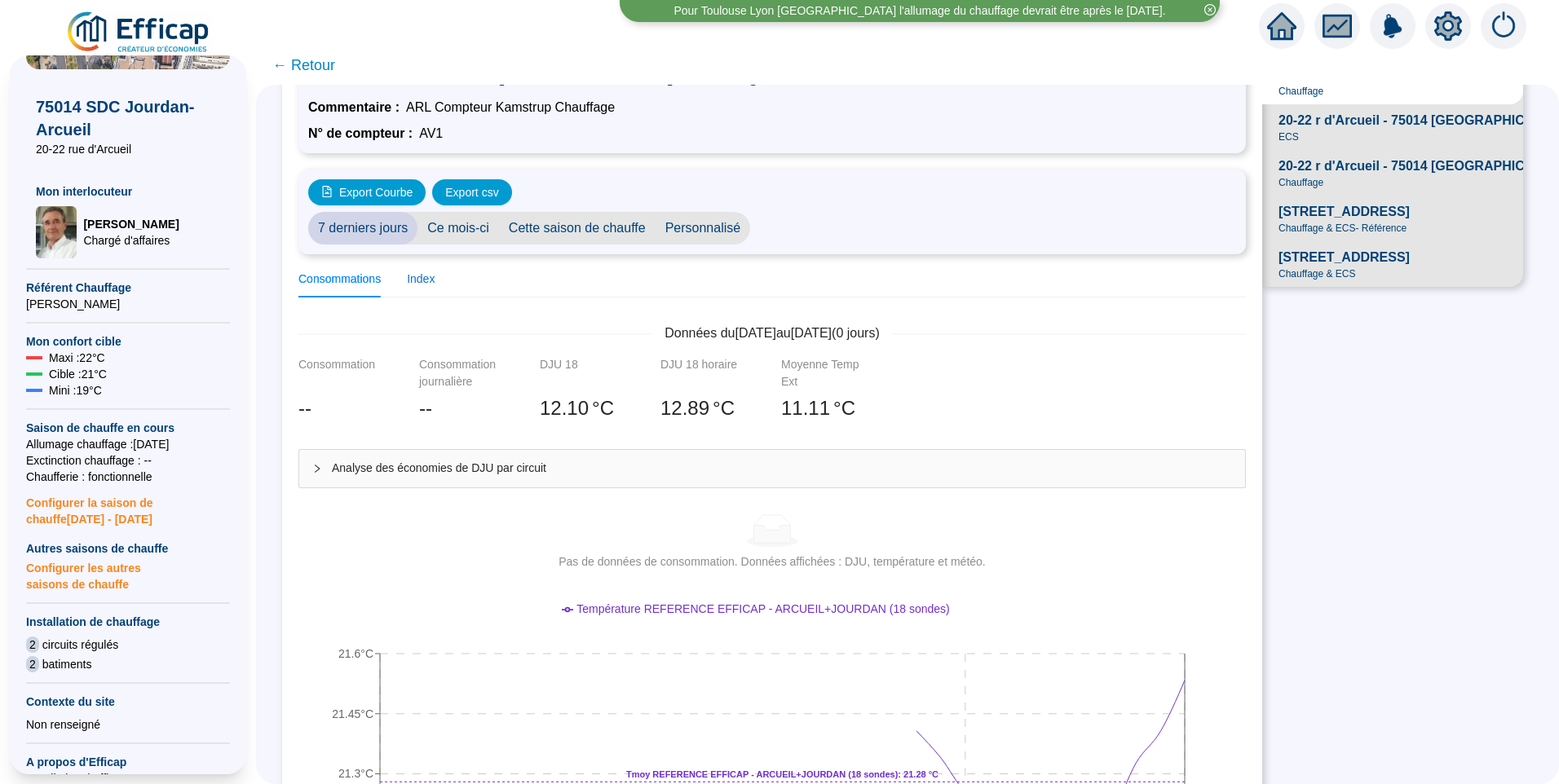
click at [435, 281] on div "Index" at bounding box center [421, 279] width 28 height 17
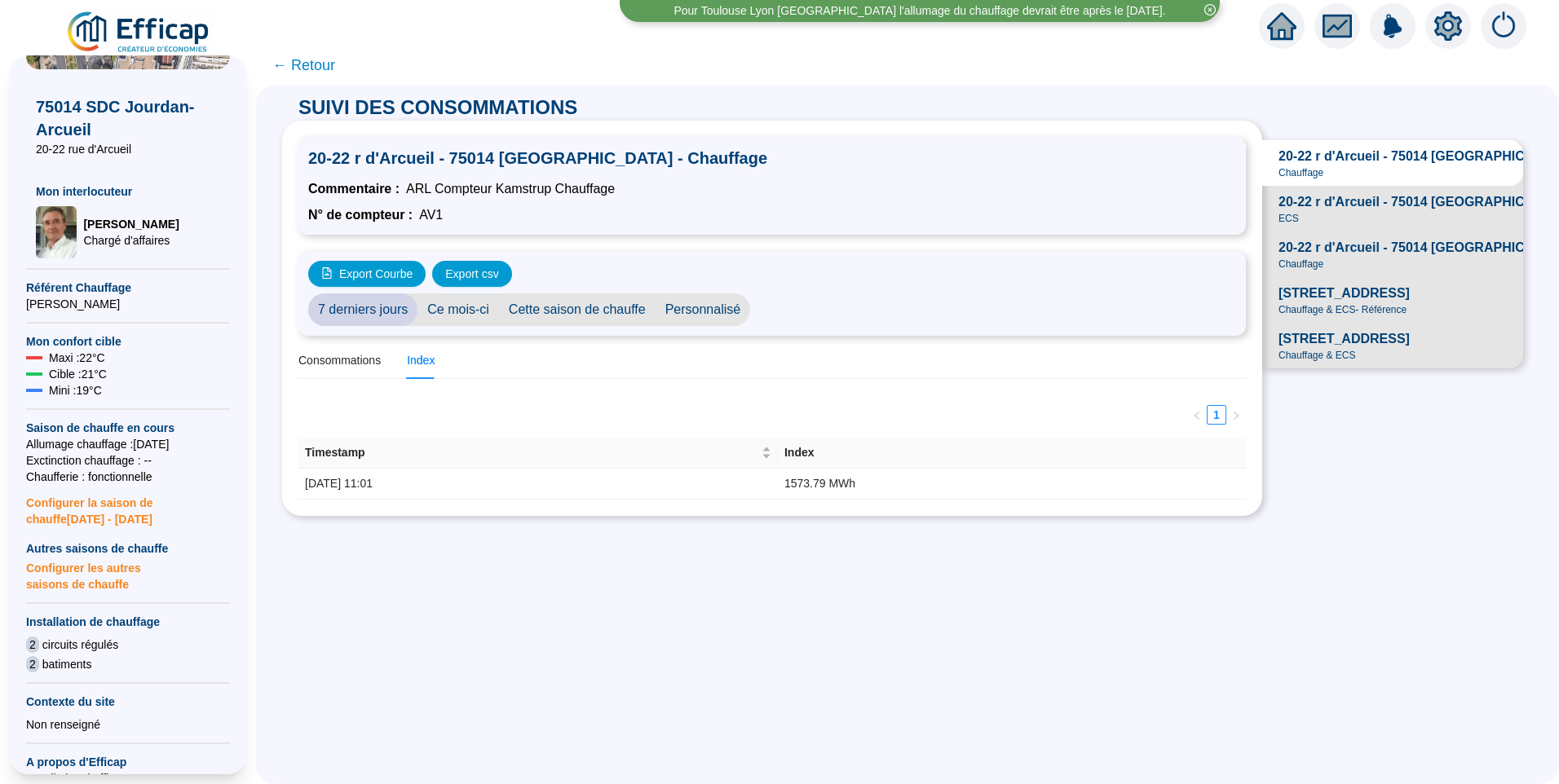
scroll to position [0, 0]
click at [1412, 212] on span "20-22 r d'Arcueil - 75014 PARIS - ECS" at bounding box center [1444, 202] width 331 height 20
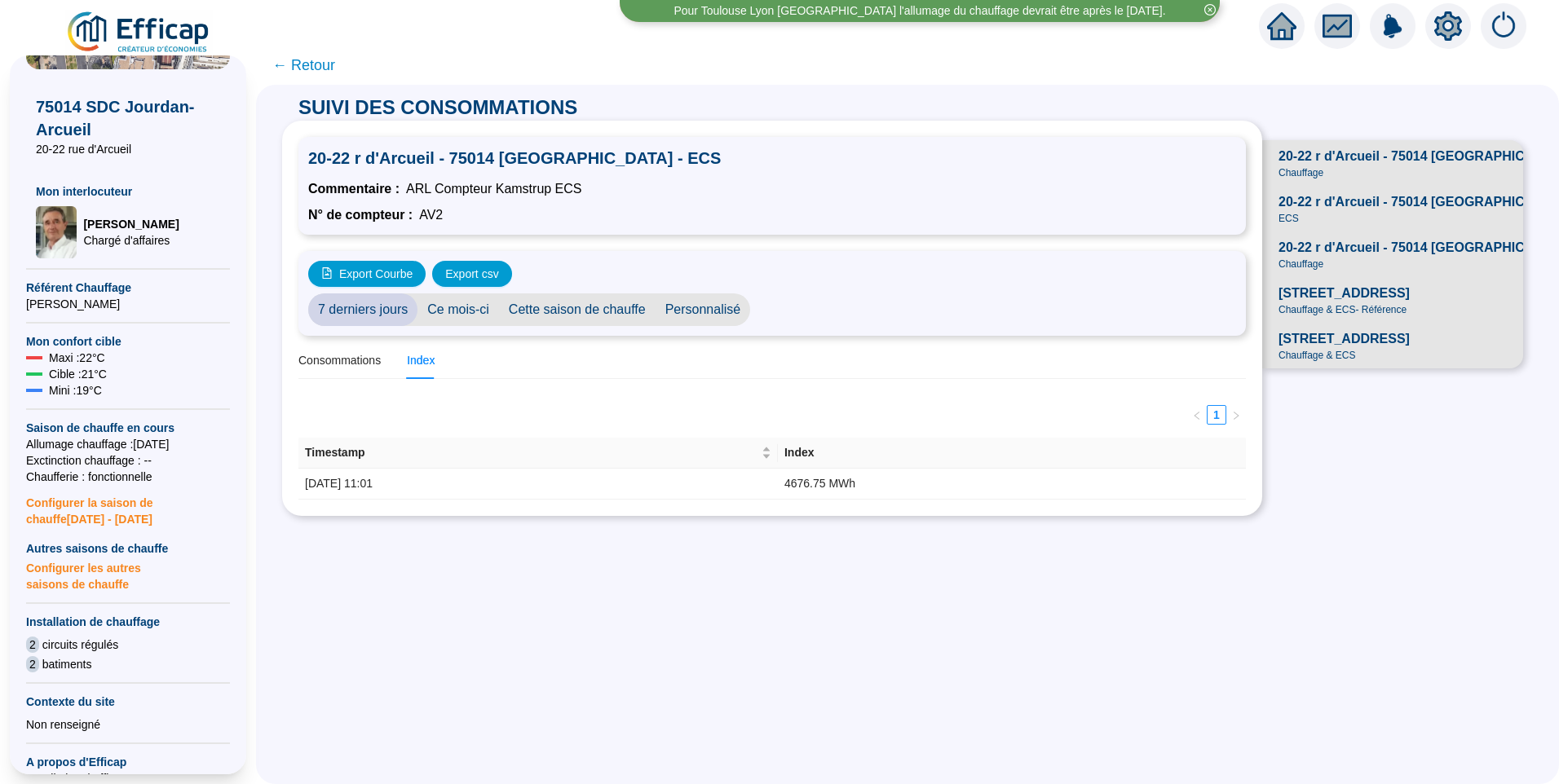
click at [1321, 257] on span "20-22 r d'Arcueil - 75014 PARIS - Gaz" at bounding box center [1500, 248] width 443 height 20
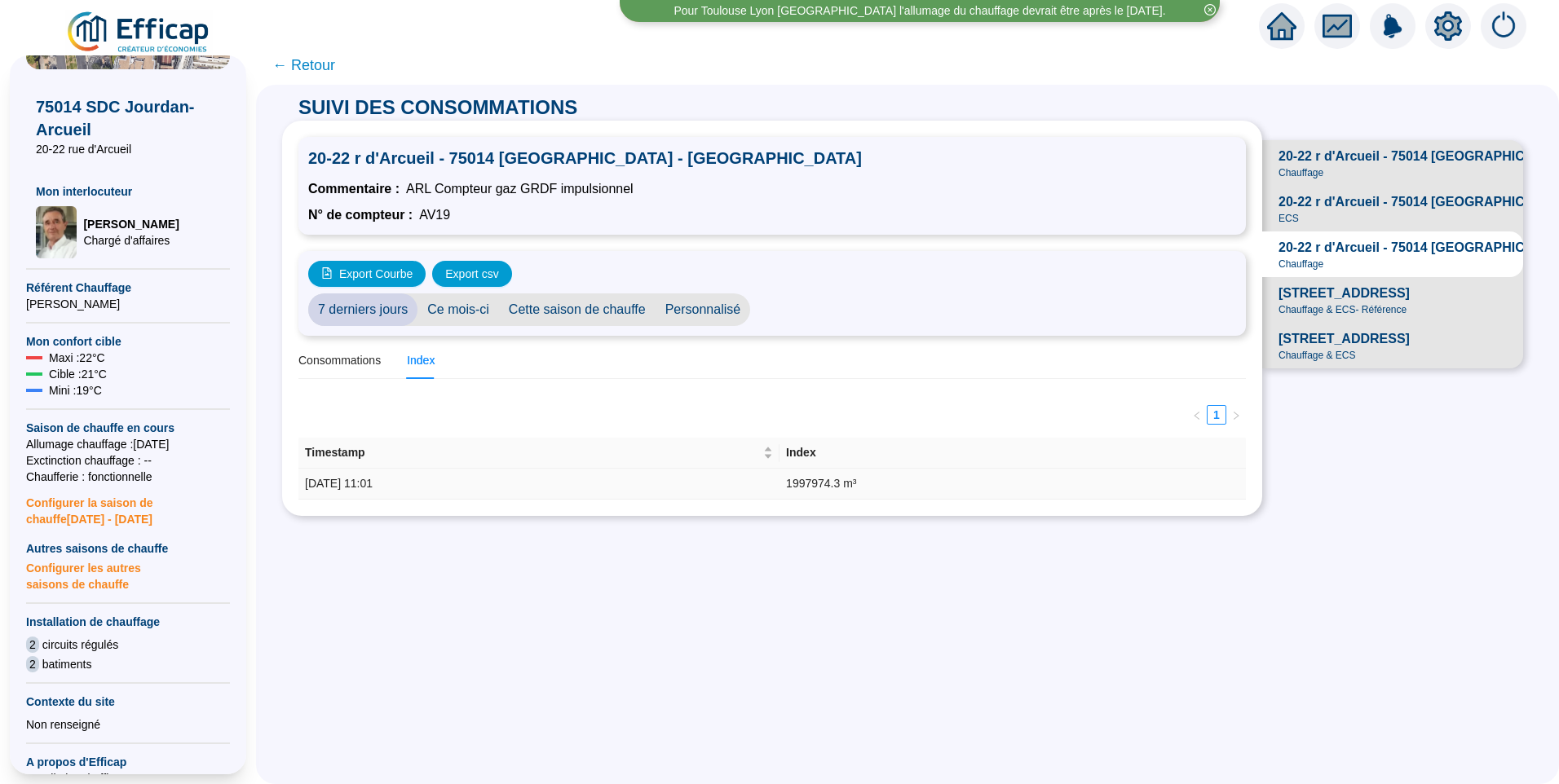
click at [841, 486] on td "1997974.3 m³" at bounding box center [1012, 484] width 466 height 31
drag, startPoint x: 829, startPoint y: 487, endPoint x: 839, endPoint y: 492, distance: 11.2
click at [850, 491] on td "1997974.3 m³" at bounding box center [1012, 484] width 466 height 31
drag, startPoint x: 822, startPoint y: 485, endPoint x: 837, endPoint y: 486, distance: 15.0
click at [837, 486] on td "1997974.3 m³" at bounding box center [1012, 484] width 466 height 31
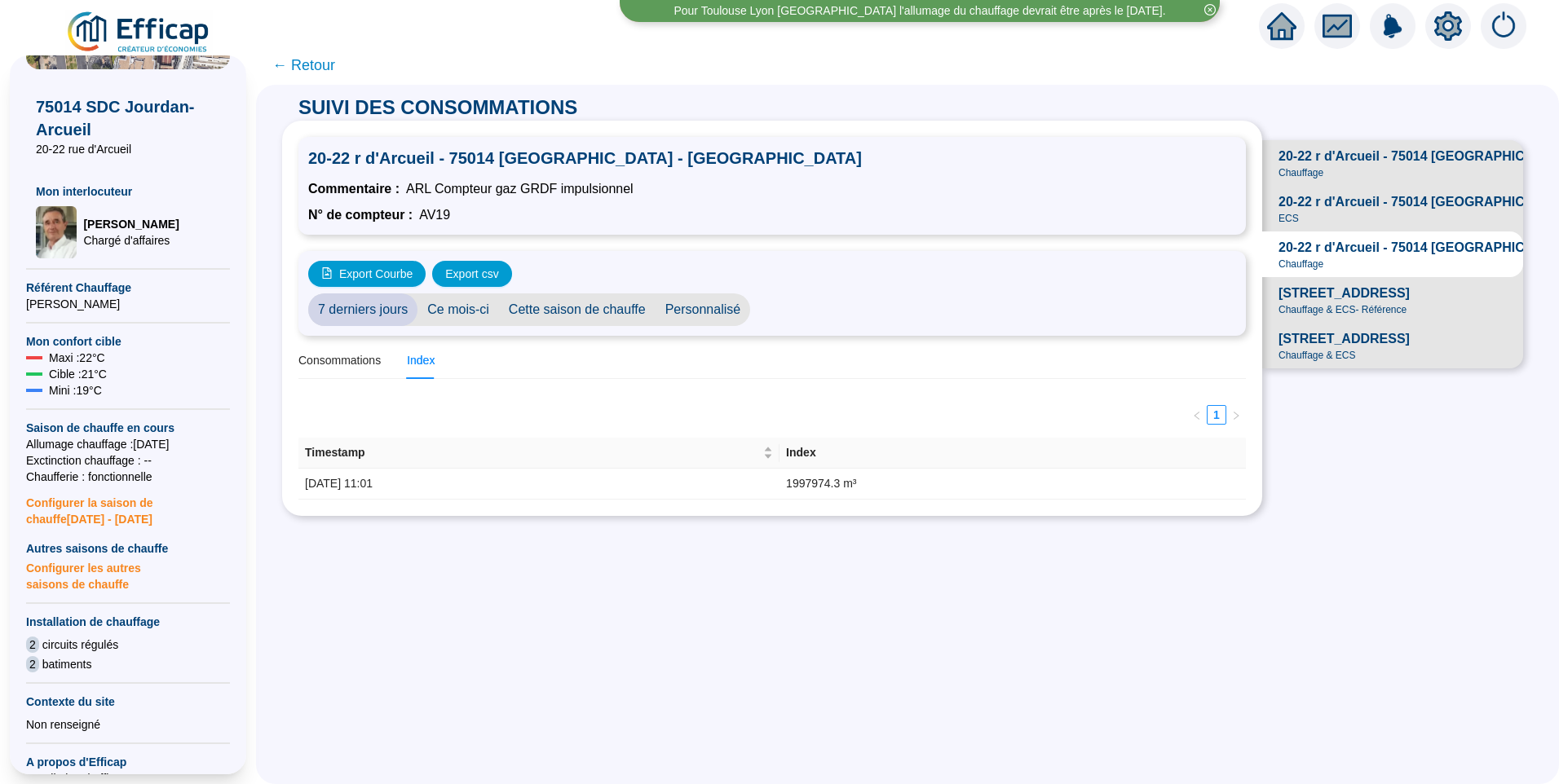
click at [1323, 158] on span "20-22 r d'Arcueil - 75014 PARIS - Chauffage" at bounding box center [1462, 157] width 367 height 20
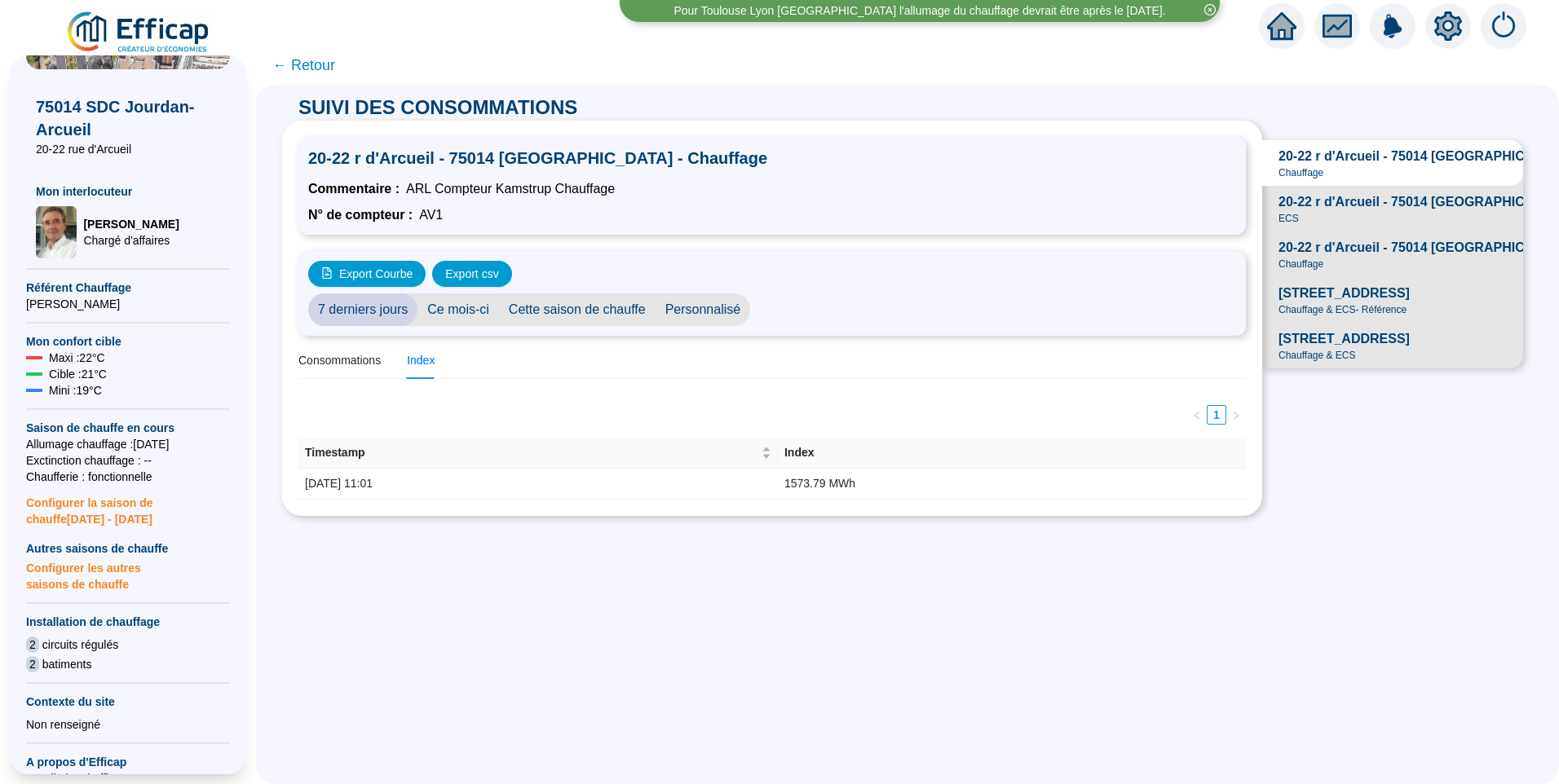
click at [1403, 257] on span "20-22 r d'Arcueil - 75014 PARIS - Gaz" at bounding box center [1500, 248] width 443 height 20
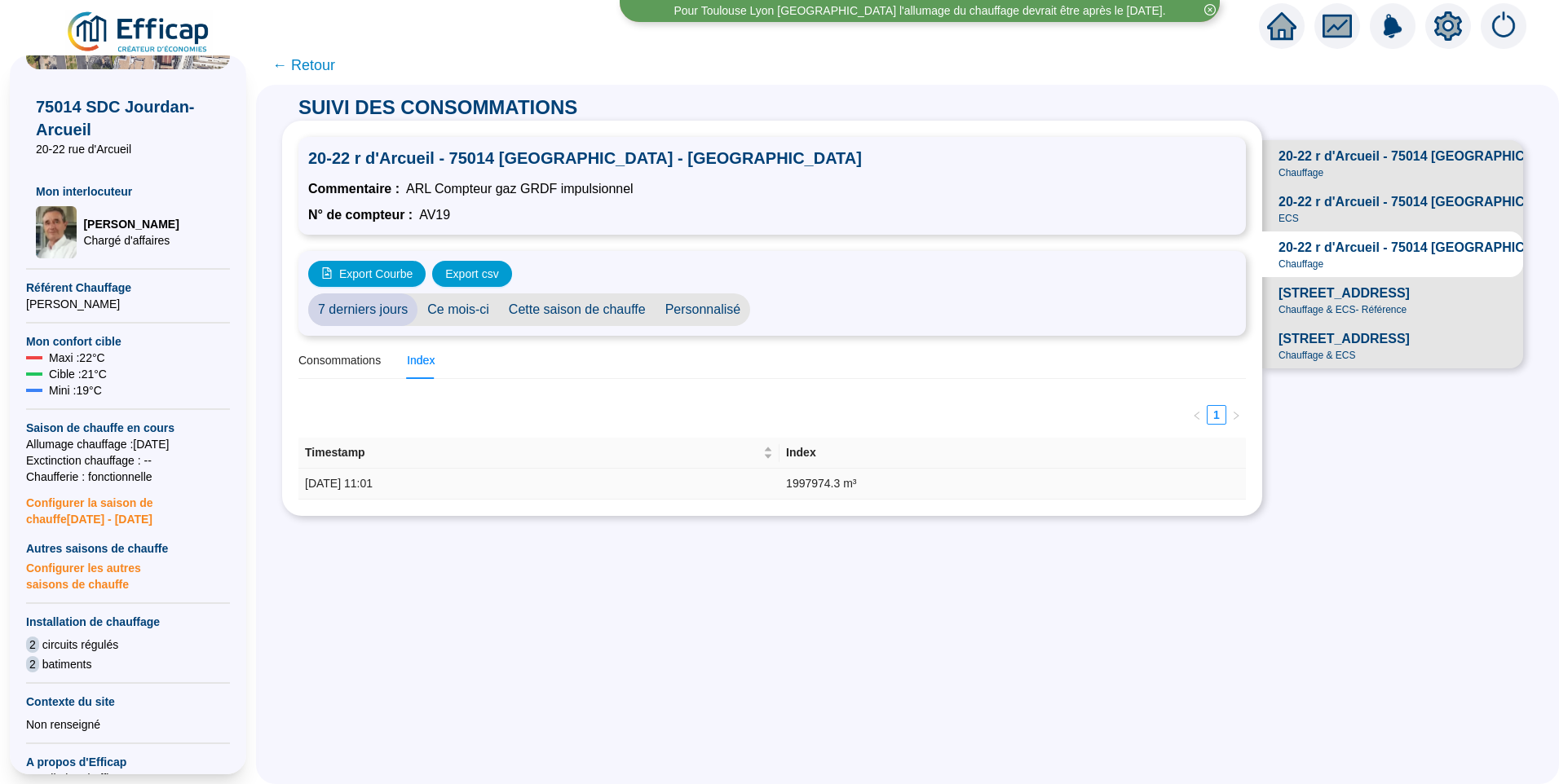
click at [835, 488] on td "1997974.3 m³" at bounding box center [1012, 484] width 466 height 31
copy td "1997974.3"
click at [832, 489] on td "1997974.3 m³" at bounding box center [1012, 484] width 466 height 31
drag, startPoint x: 827, startPoint y: 489, endPoint x: 843, endPoint y: 486, distance: 16.3
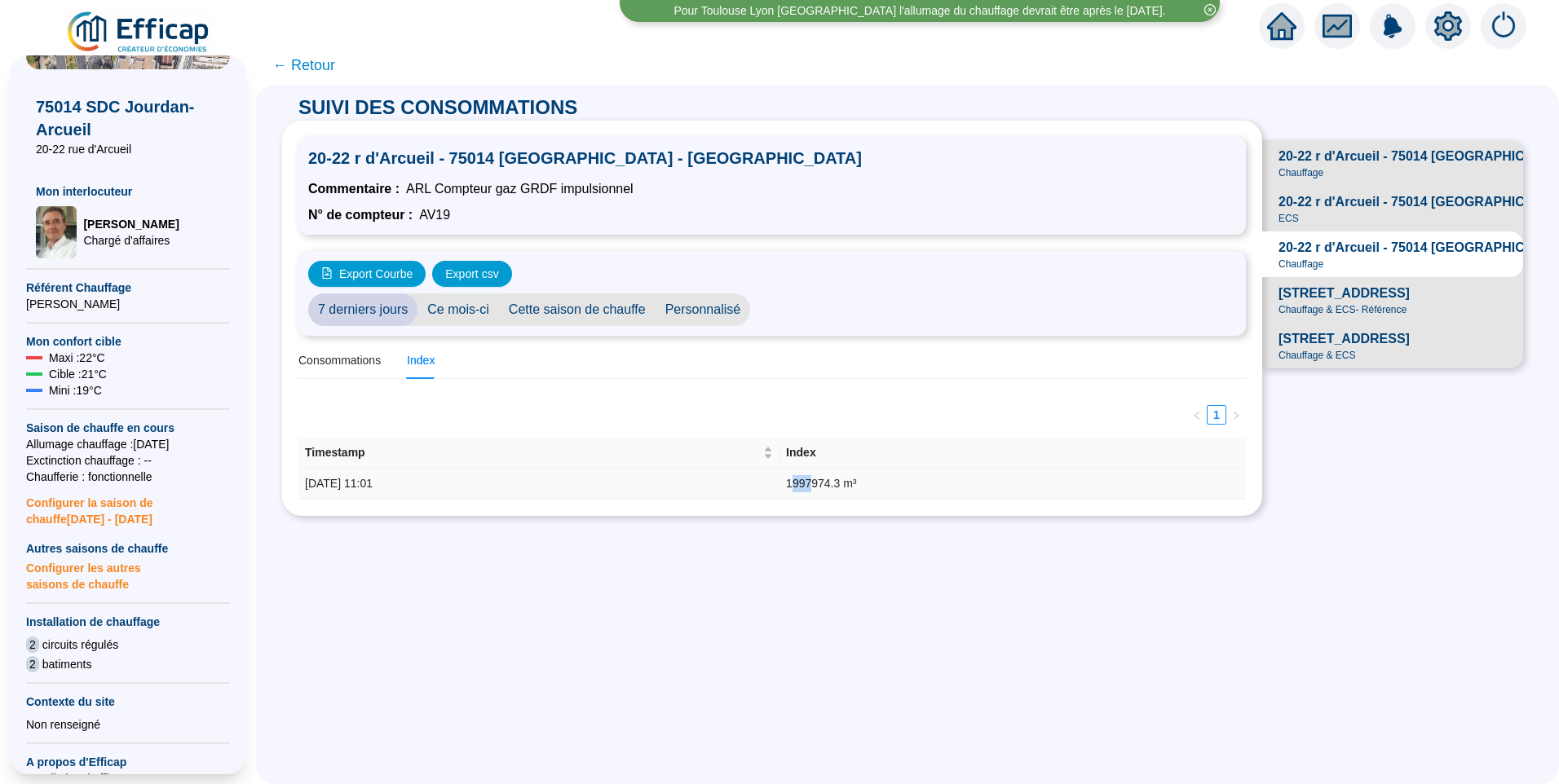
click at [843, 486] on td "1997974.3 m³" at bounding box center [1012, 484] width 466 height 31
click at [827, 487] on td "1997974.3 m³" at bounding box center [1012, 484] width 466 height 31
drag, startPoint x: 820, startPoint y: 487, endPoint x: 894, endPoint y: 484, distance: 74.1
click at [894, 484] on td "1997974.3 m³" at bounding box center [1012, 484] width 466 height 31
click at [1449, 210] on span "20-22 r d'Arcueil - 75014 PARIS - ECS" at bounding box center [1444, 202] width 331 height 20
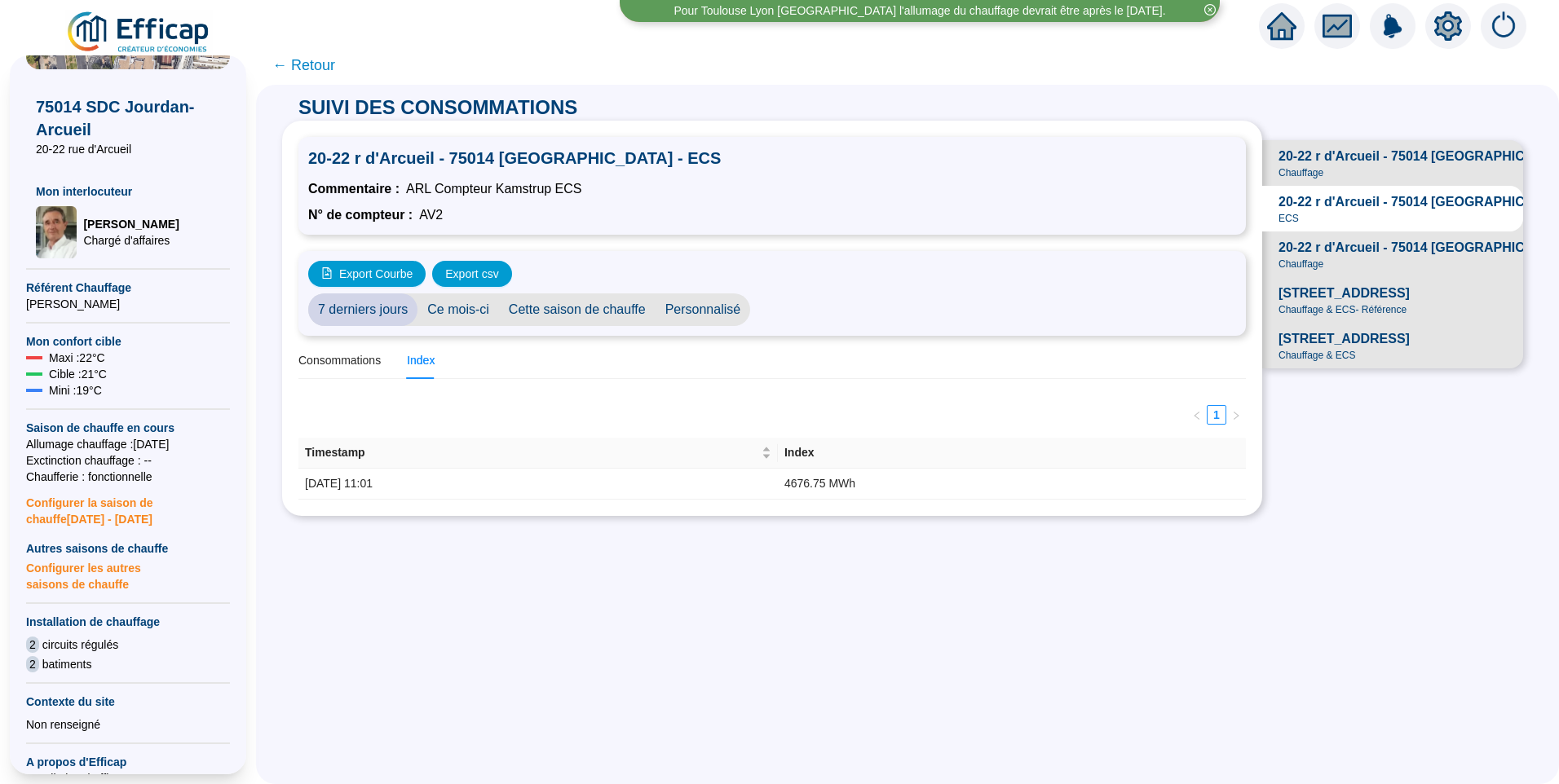
click at [1377, 348] on span "20-22 rue d'Arcueil - 75014 Paris" at bounding box center [1344, 339] width 132 height 20
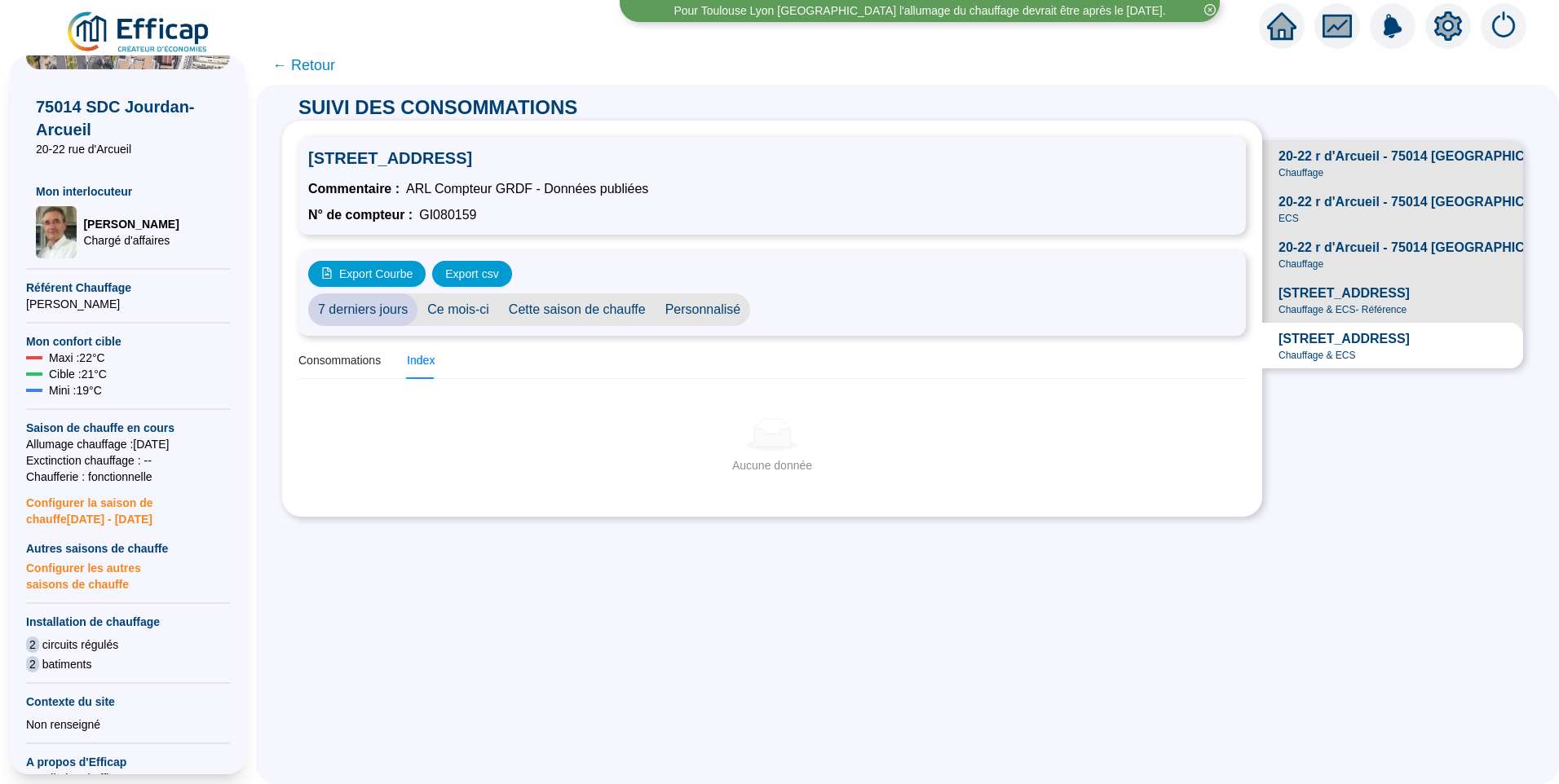
click at [1362, 316] on span "Chauffage & ECS - Référence" at bounding box center [1343, 310] width 128 height 13
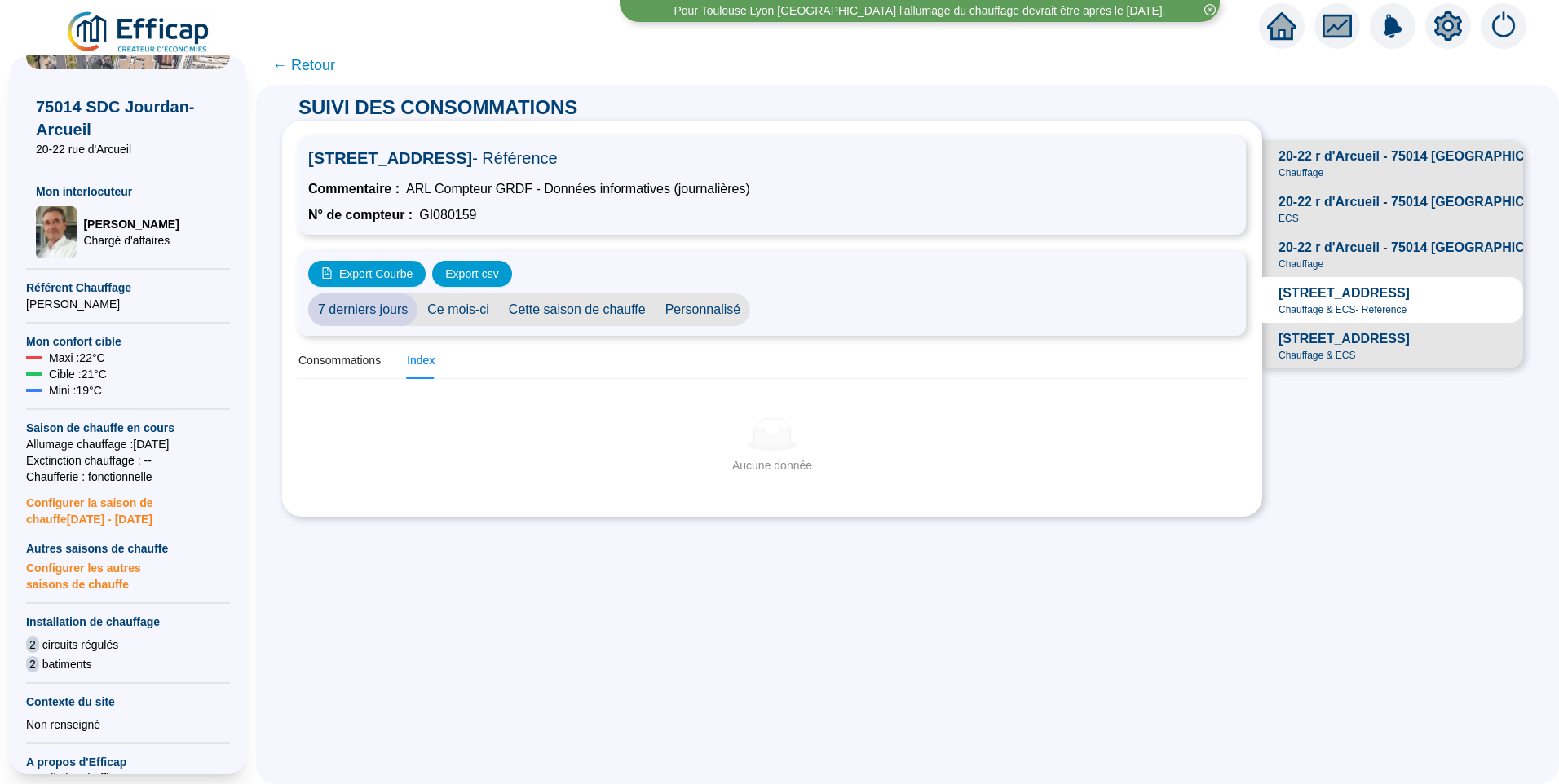
click at [1374, 257] on span "20-22 r d'Arcueil - 75014 PARIS - Gaz" at bounding box center [1500, 248] width 443 height 20
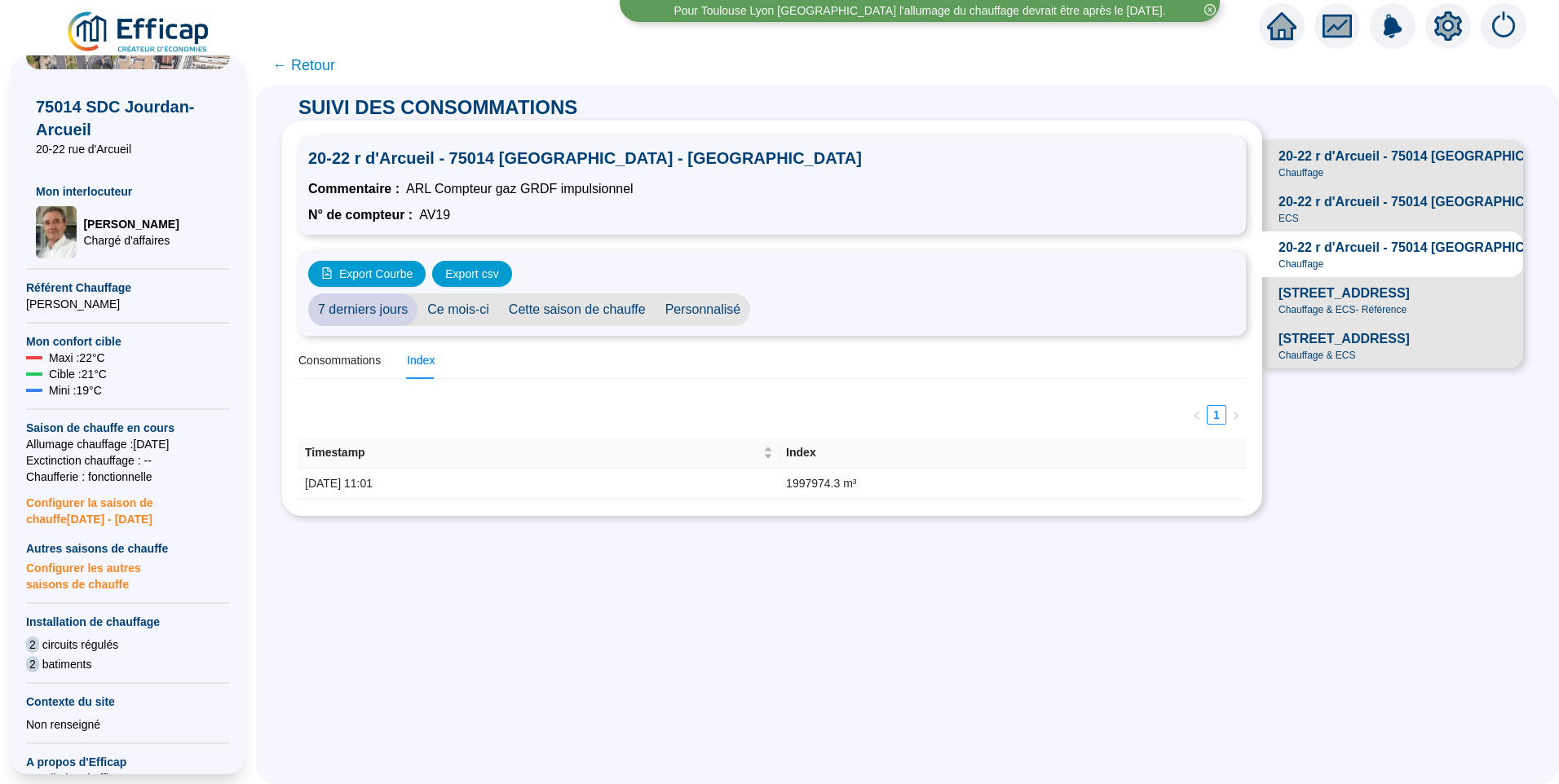
click at [1378, 225] on div "20-22 r d'Arcueil - 75014 PARIS - ECS ECS" at bounding box center [1444, 209] width 331 height 33
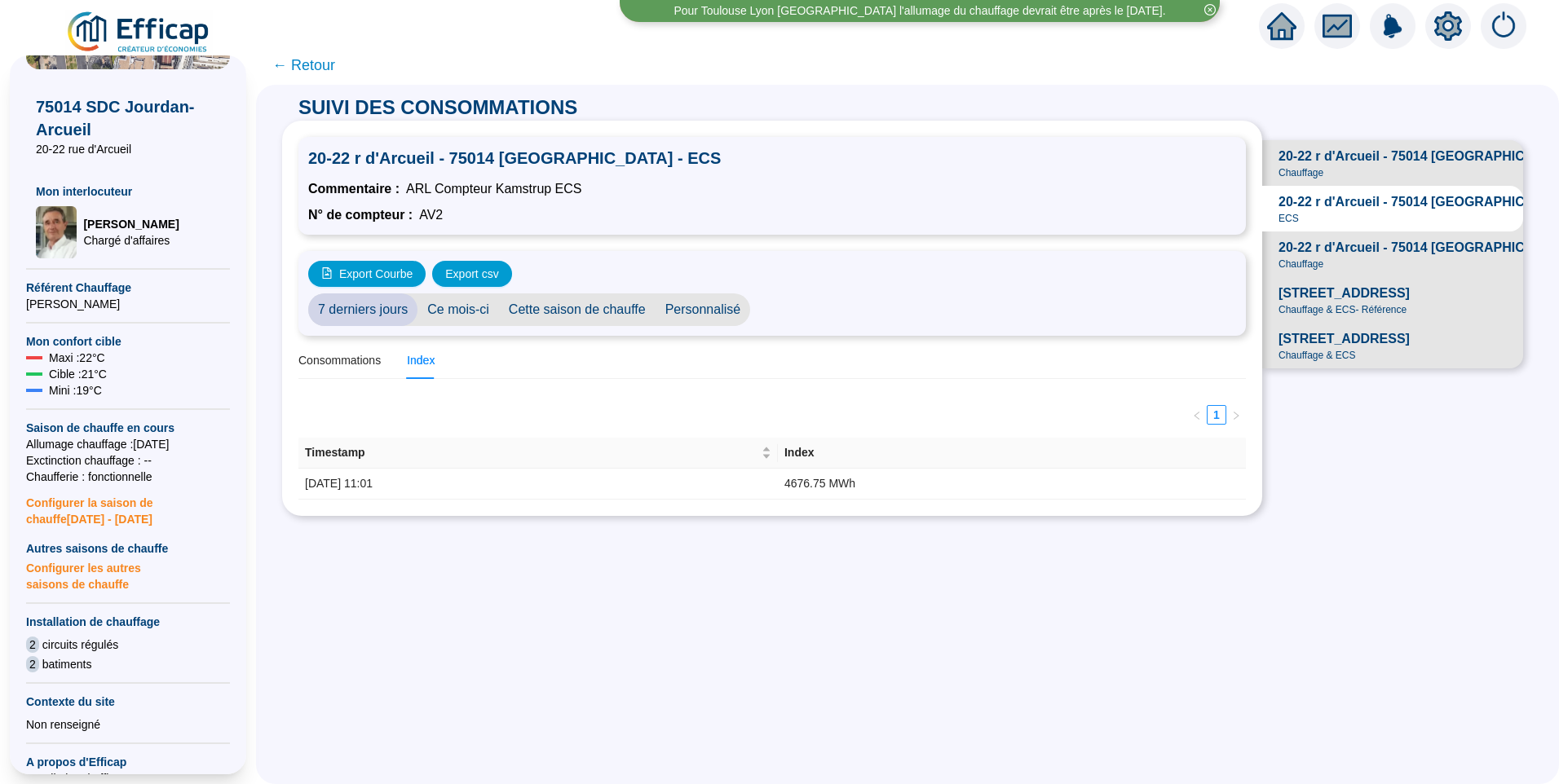
click at [1363, 168] on div "20-22 r d'Arcueil - 75014 PARIS - Chauffage Chauffage" at bounding box center [1462, 164] width 367 height 33
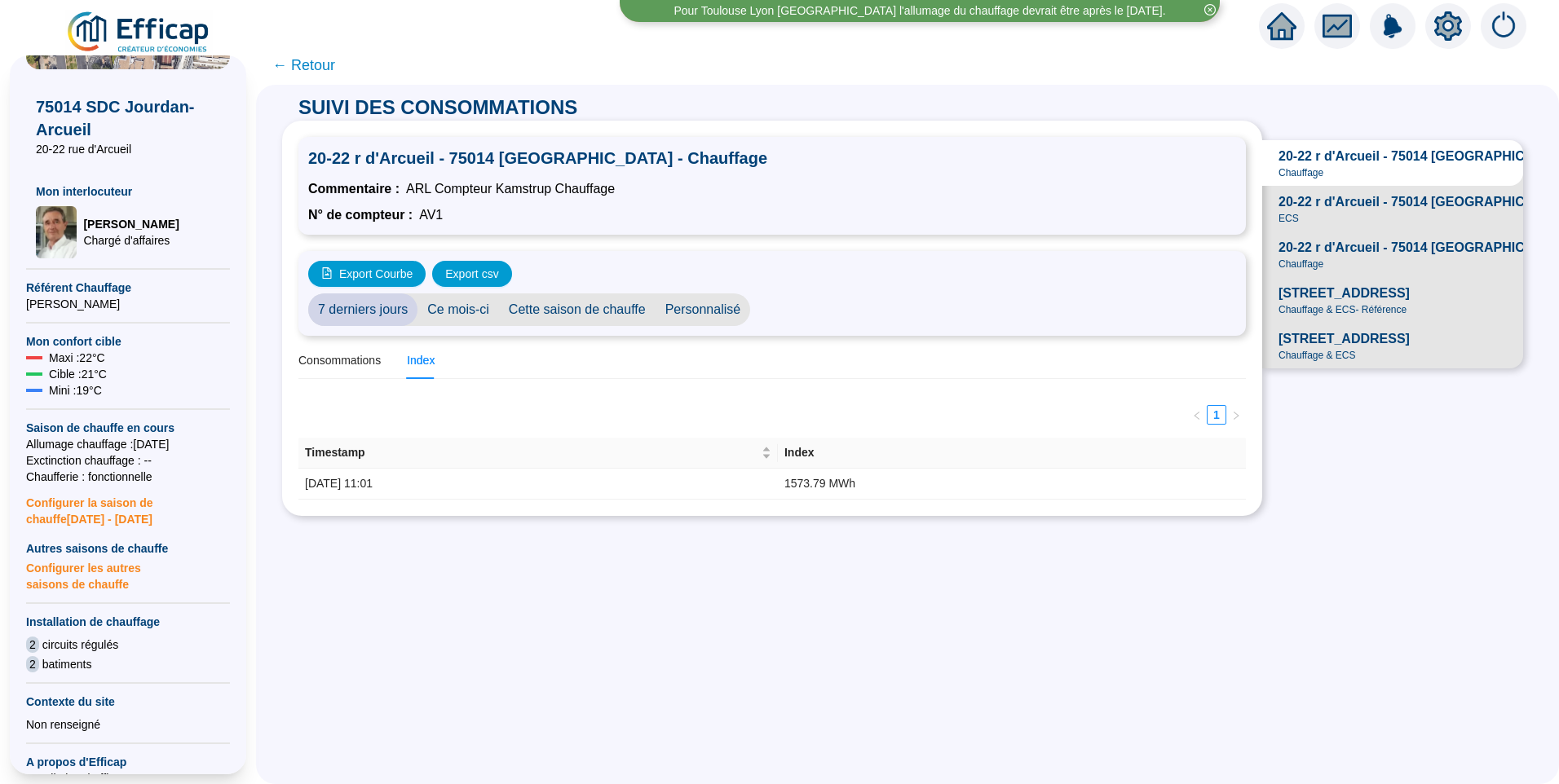
click at [1355, 212] on span "20-22 r d'Arcueil - 75014 PARIS - ECS" at bounding box center [1444, 202] width 331 height 20
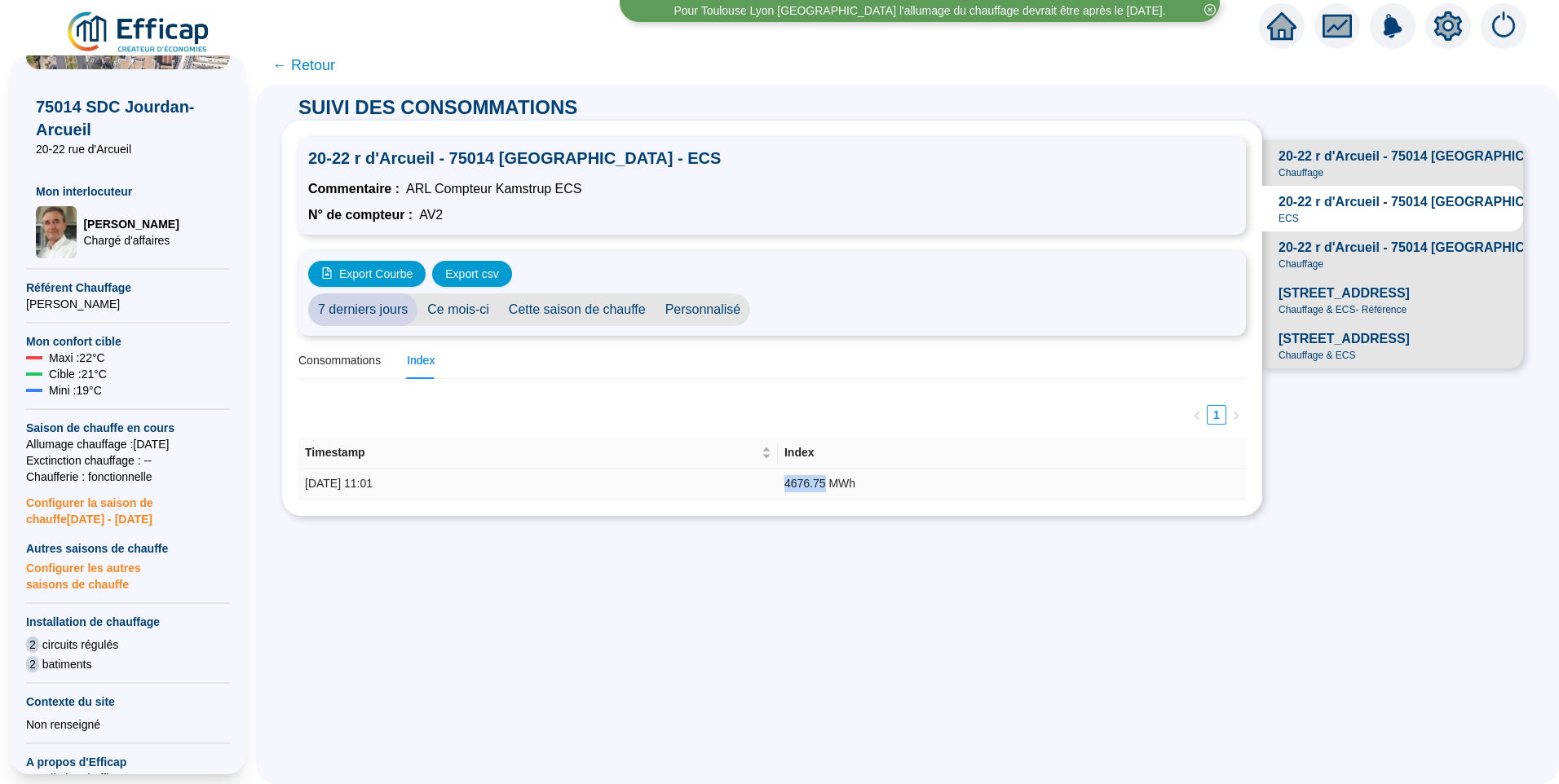
drag, startPoint x: 821, startPoint y: 482, endPoint x: 857, endPoint y: 486, distance: 36.2
click at [857, 486] on td "4676.75 MWh" at bounding box center [1011, 484] width 468 height 31
copy td "4676.75"
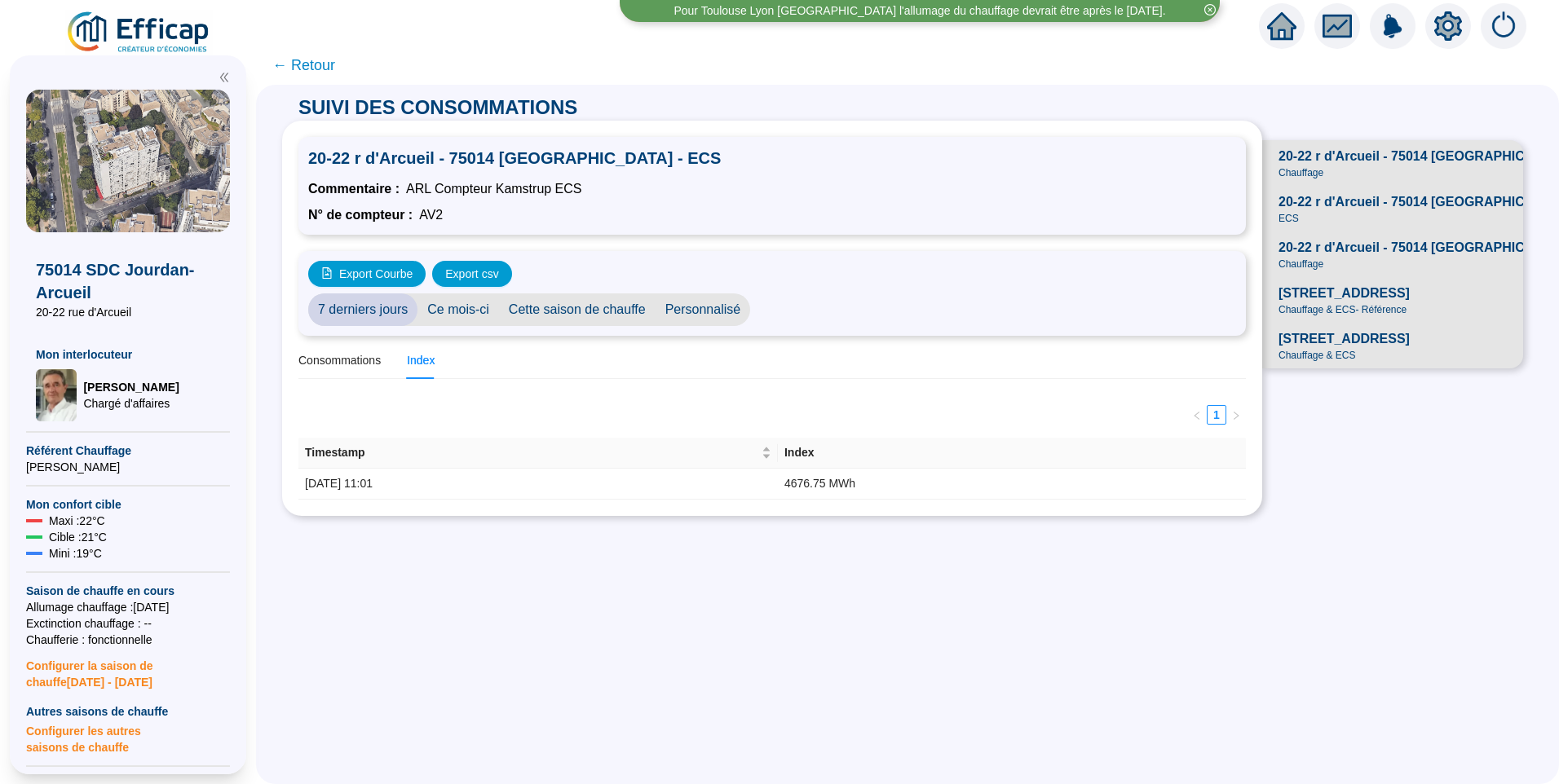
click at [313, 66] on span "← Retour" at bounding box center [303, 65] width 62 height 23
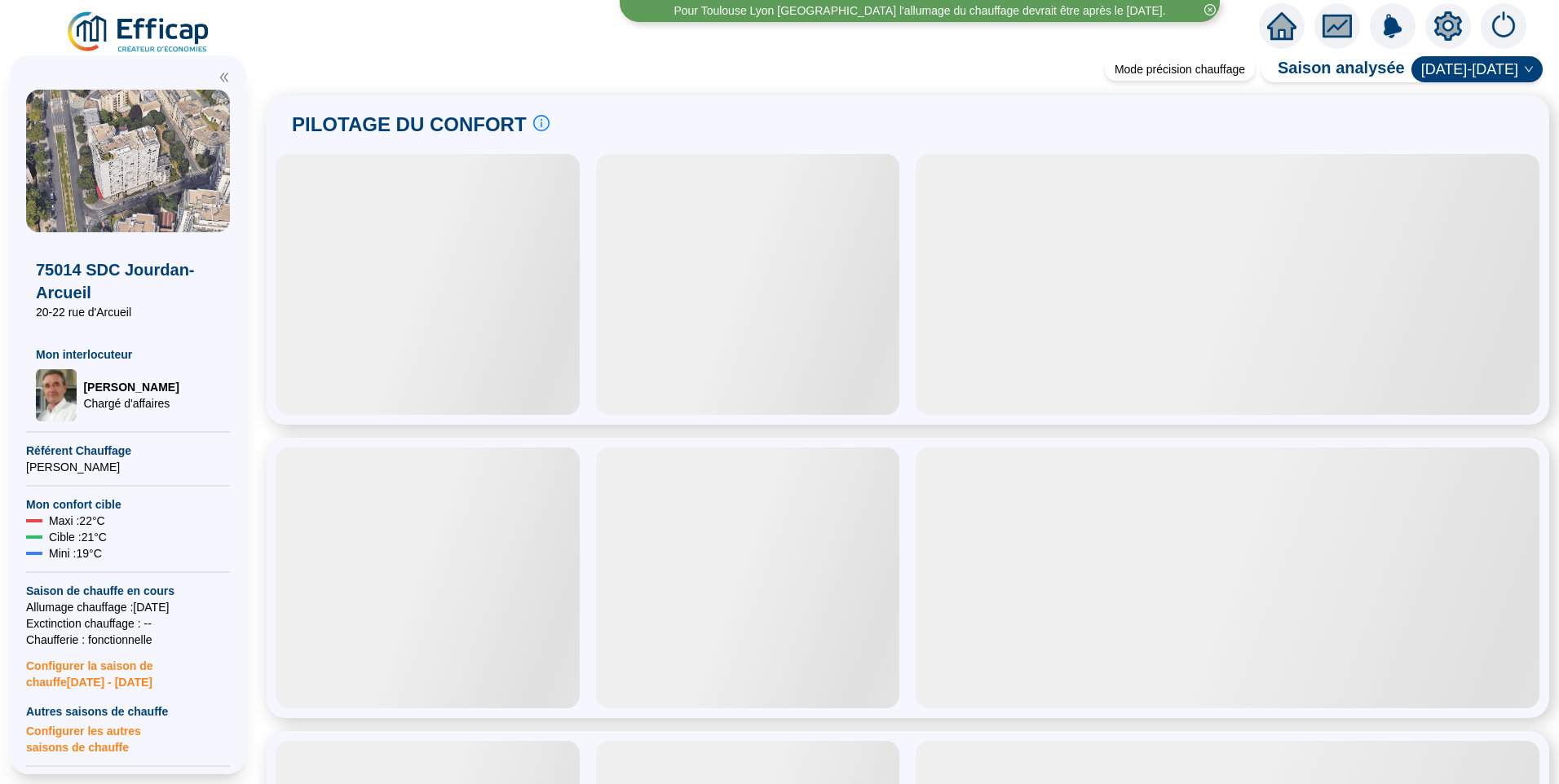
click at [130, 39] on img at bounding box center [139, 33] width 148 height 46
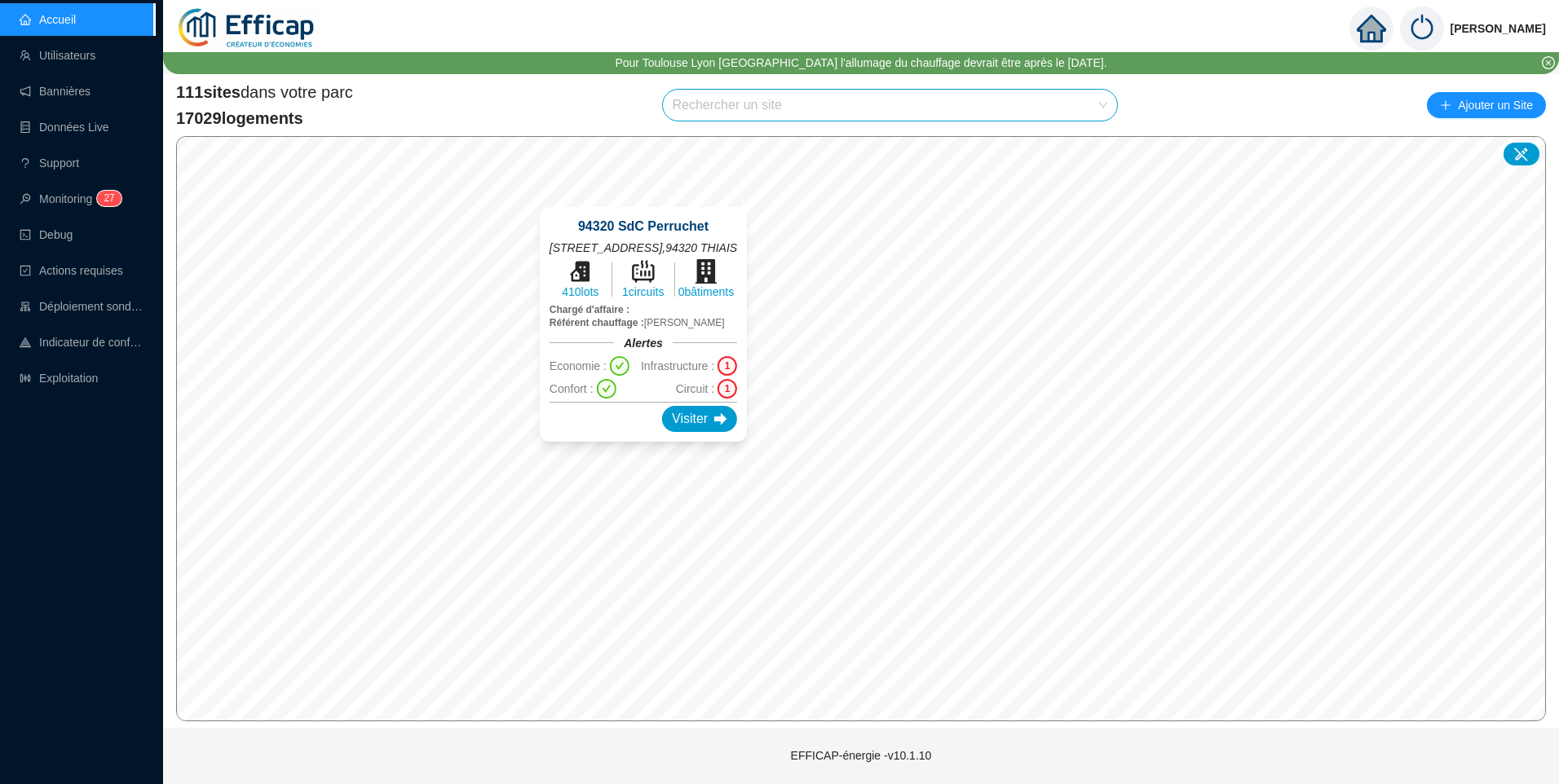
click at [904, 736] on div "Christophe Coiron Pour Toulouse Lyon Grenoble l'allumage du chauffage devrait ê…" at bounding box center [861, 392] width 1396 height 784
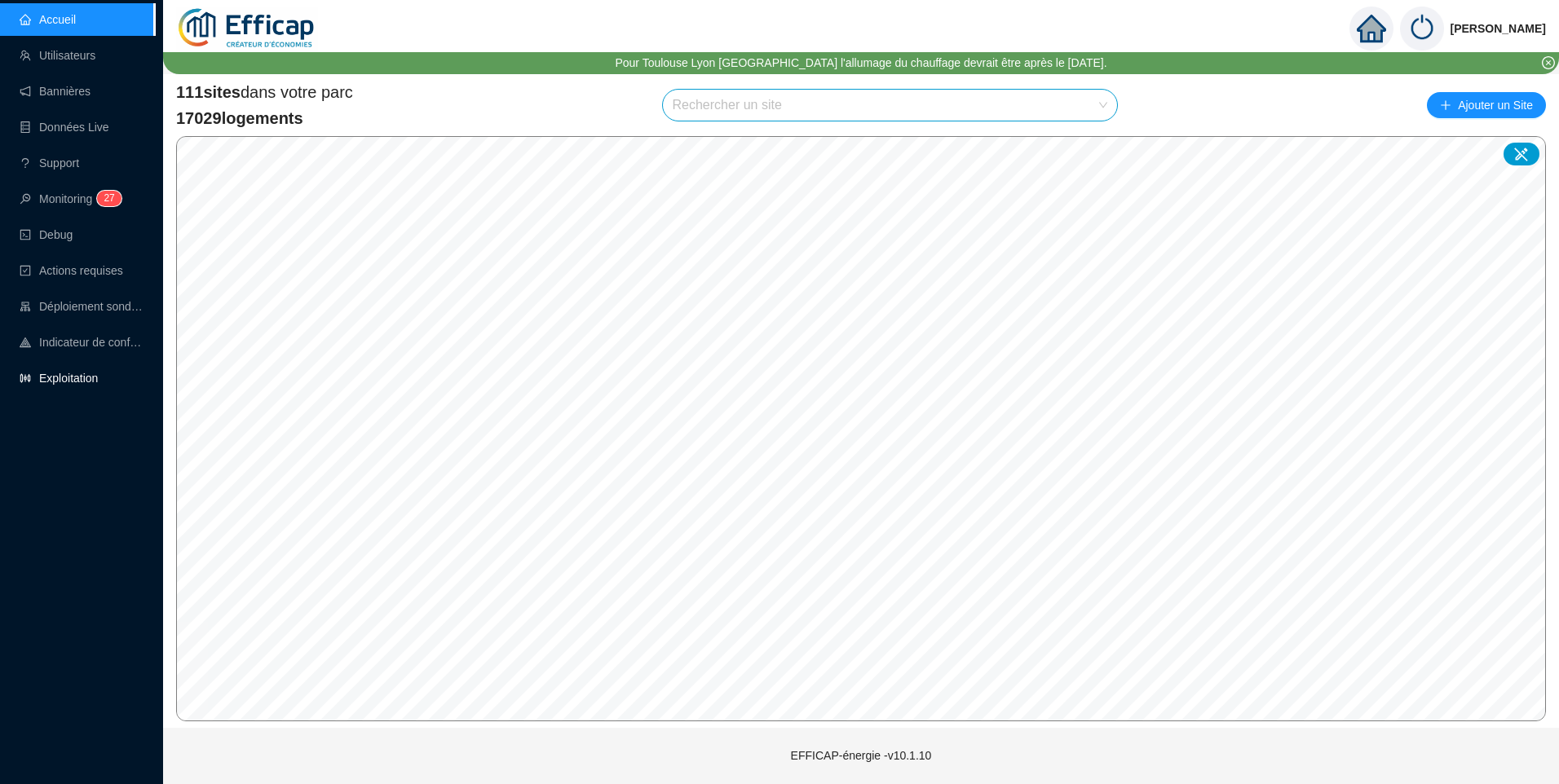
click at [94, 382] on link "Exploitation" at bounding box center [58, 378] width 78 height 13
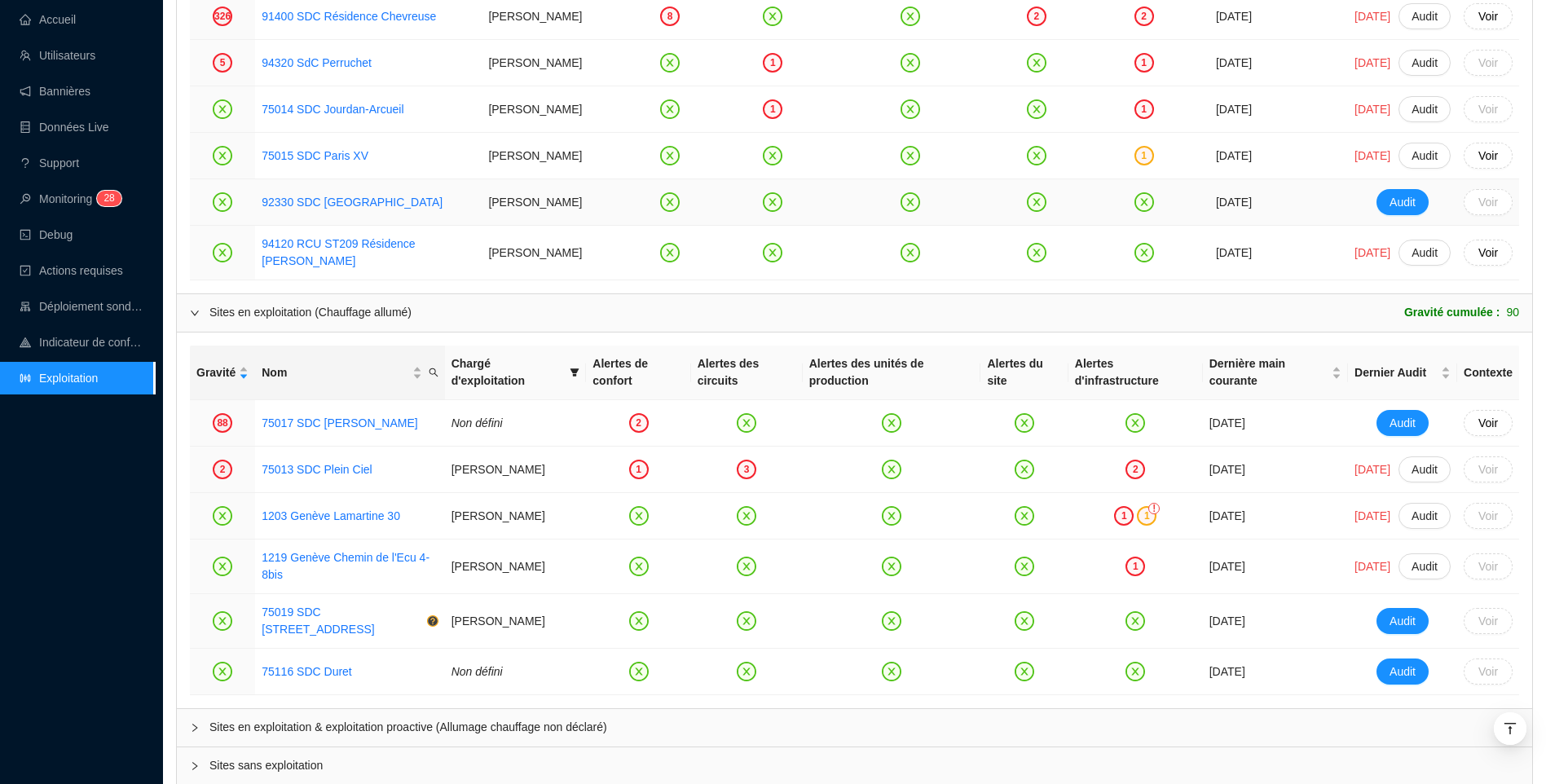
scroll to position [1386, 0]
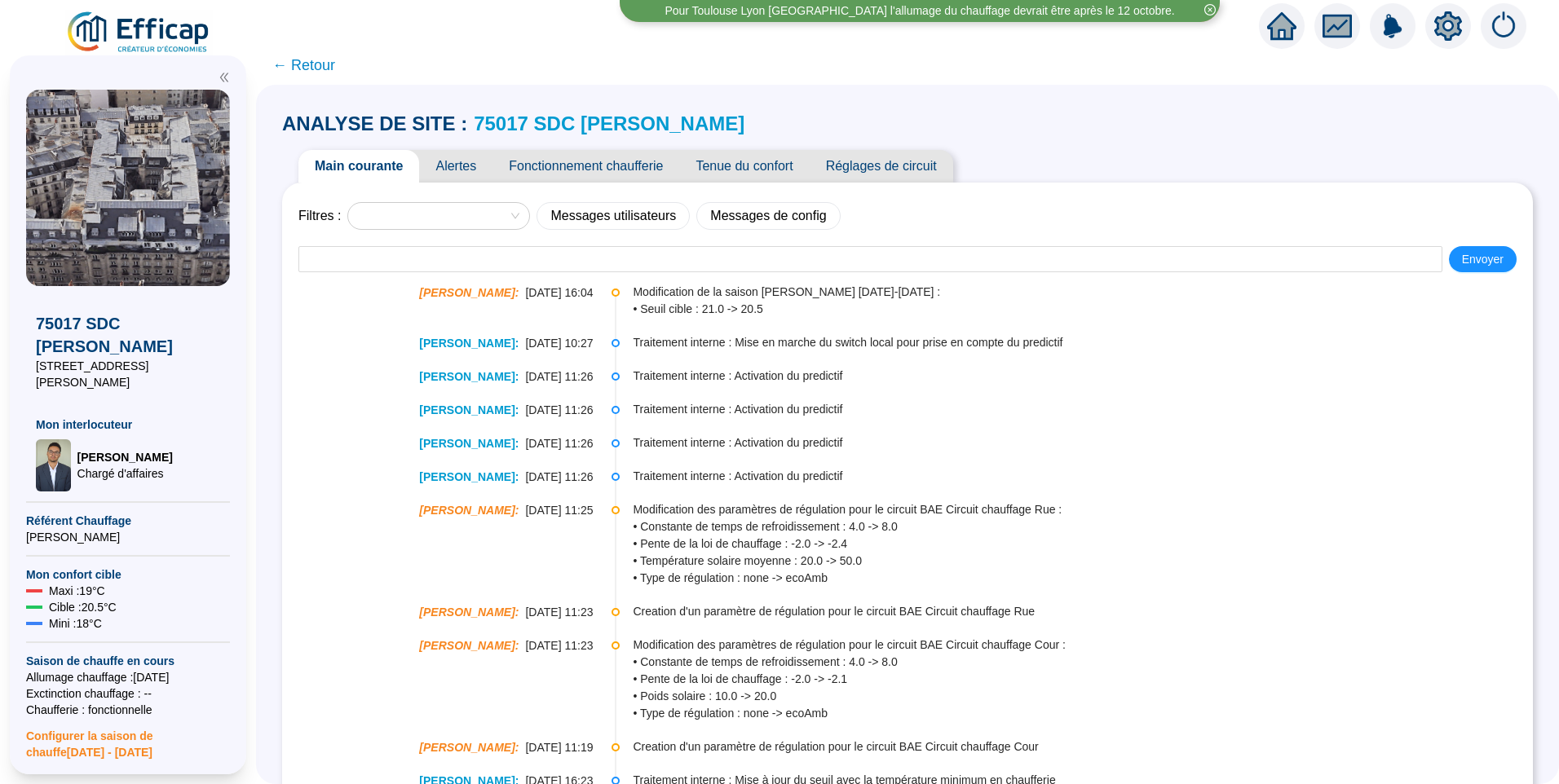
click at [627, 124] on link "75017 SDC Theodore Banville" at bounding box center [608, 123] width 271 height 22
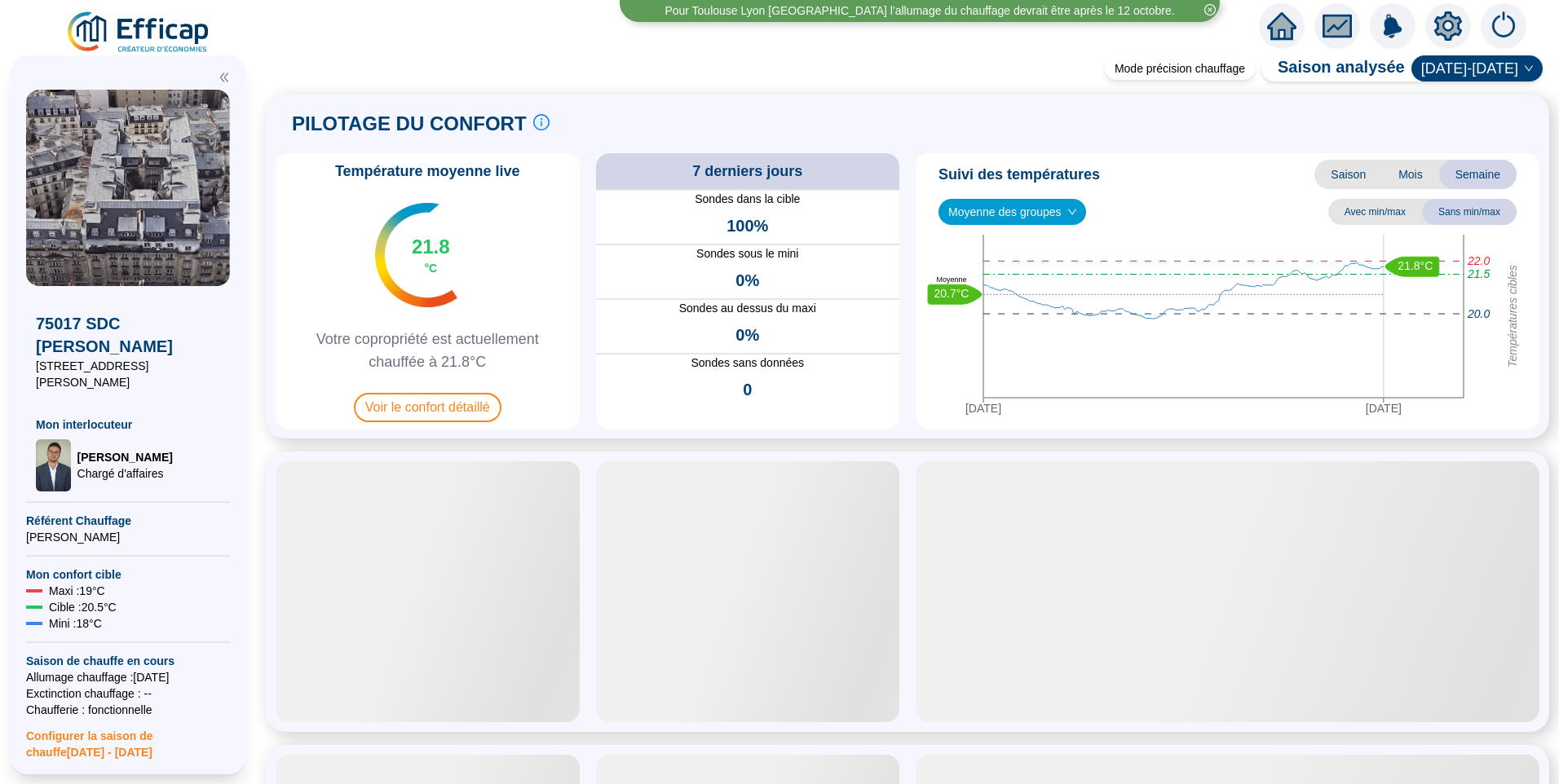
click at [1024, 214] on span "Moyenne des groupes" at bounding box center [1012, 212] width 128 height 25
click at [1022, 272] on div "REFERENCE EFFICAP Cour (4 sondes)" at bounding box center [1011, 271] width 121 height 17
click at [1032, 221] on span "REFERENCE EFFICAP Cour (4 sondes)" at bounding box center [1058, 212] width 221 height 25
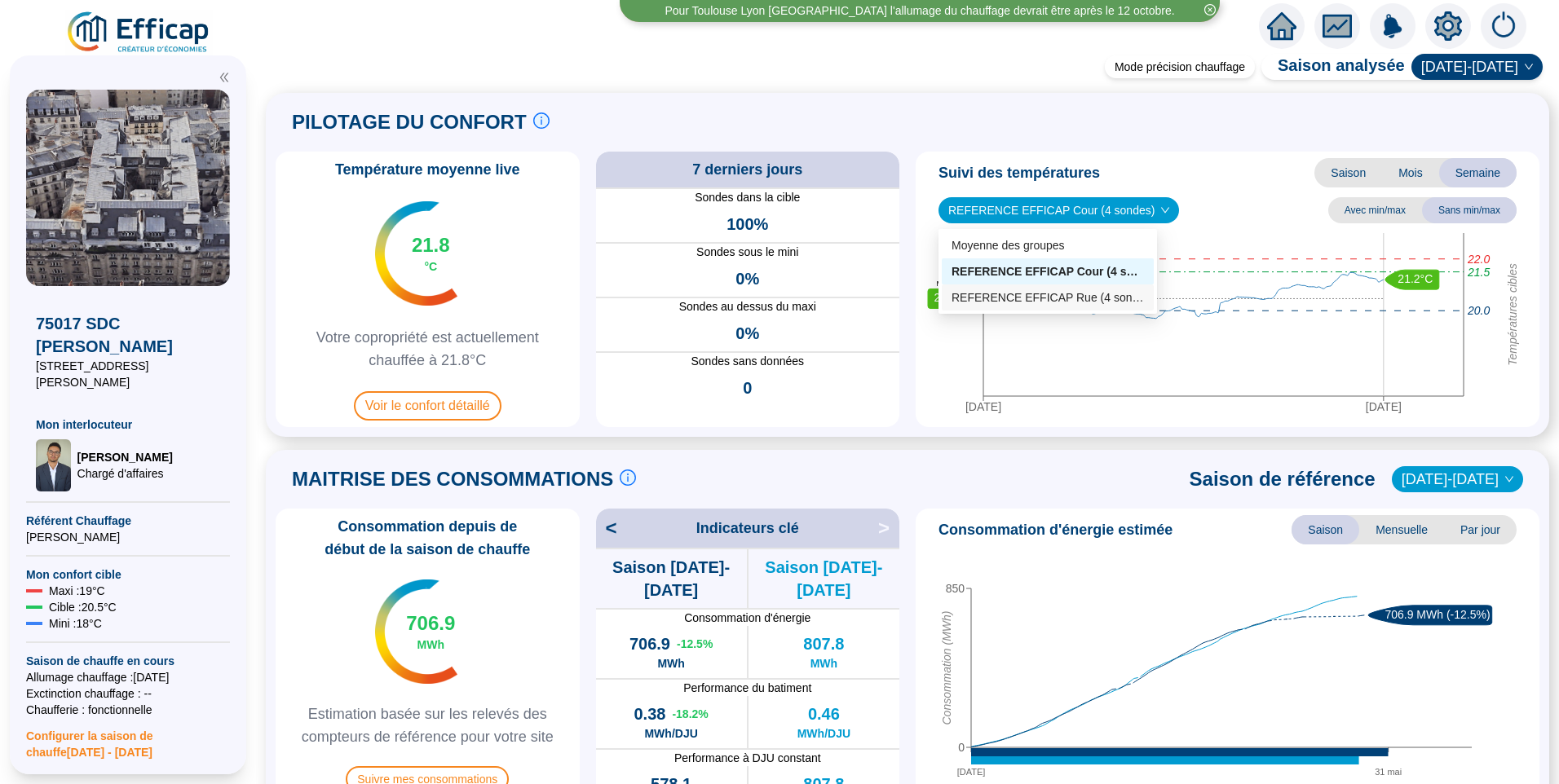
click at [1047, 293] on div "REFERENCE EFFICAP Rue (4 sondes)" at bounding box center [1048, 297] width 192 height 17
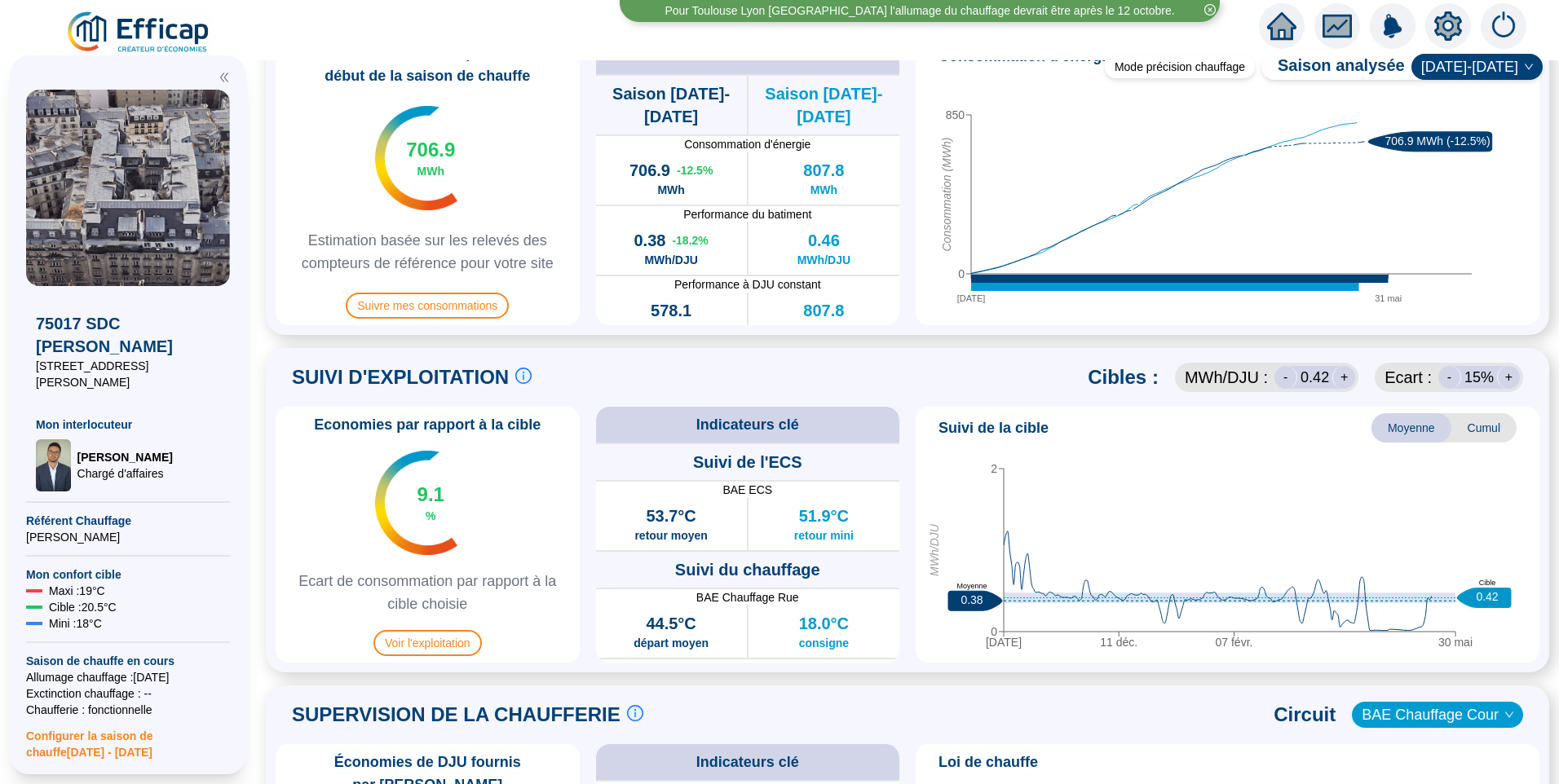
scroll to position [652, 0]
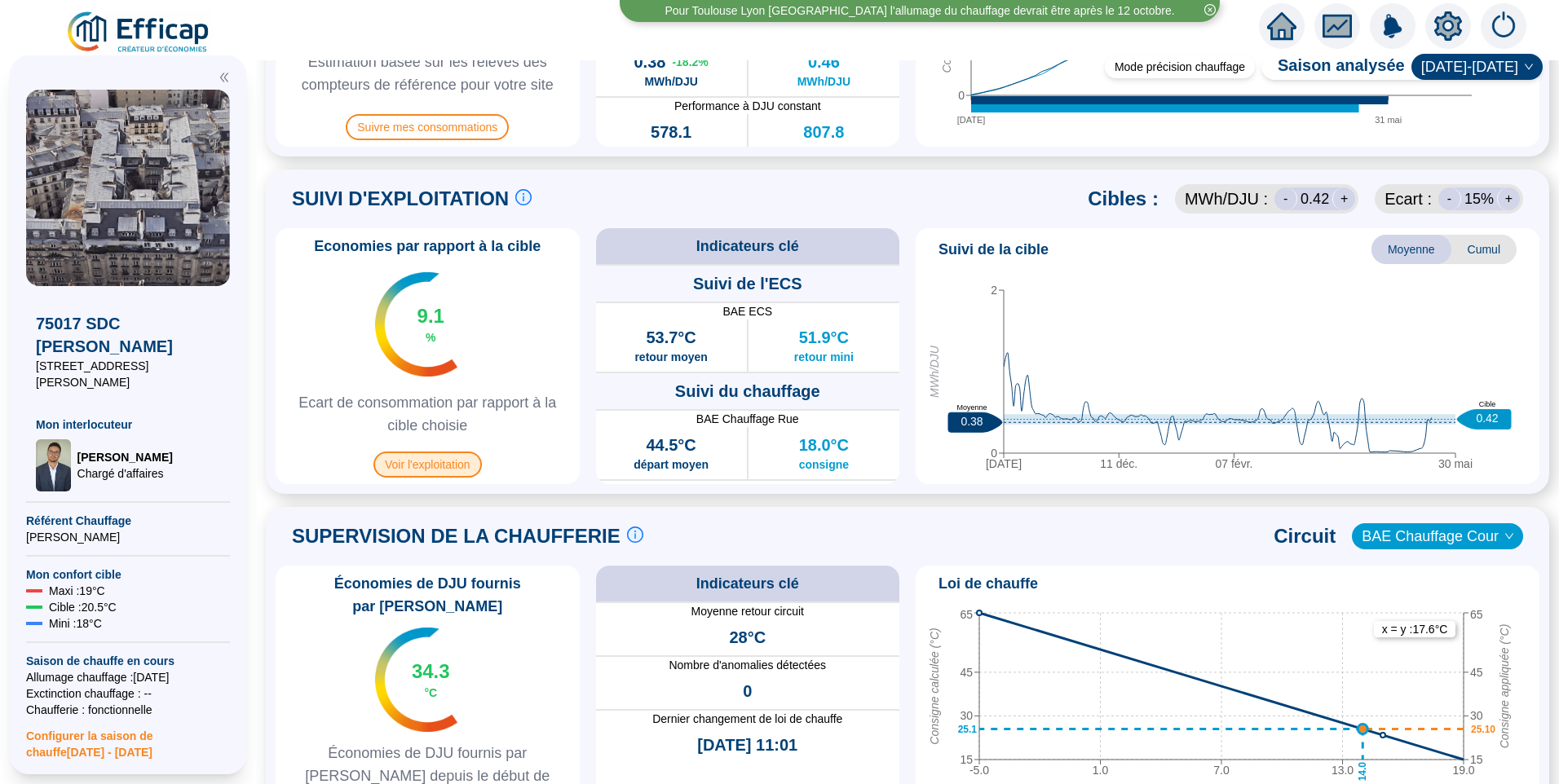
click at [471, 468] on span "Voir l'exploitation" at bounding box center [428, 464] width 109 height 26
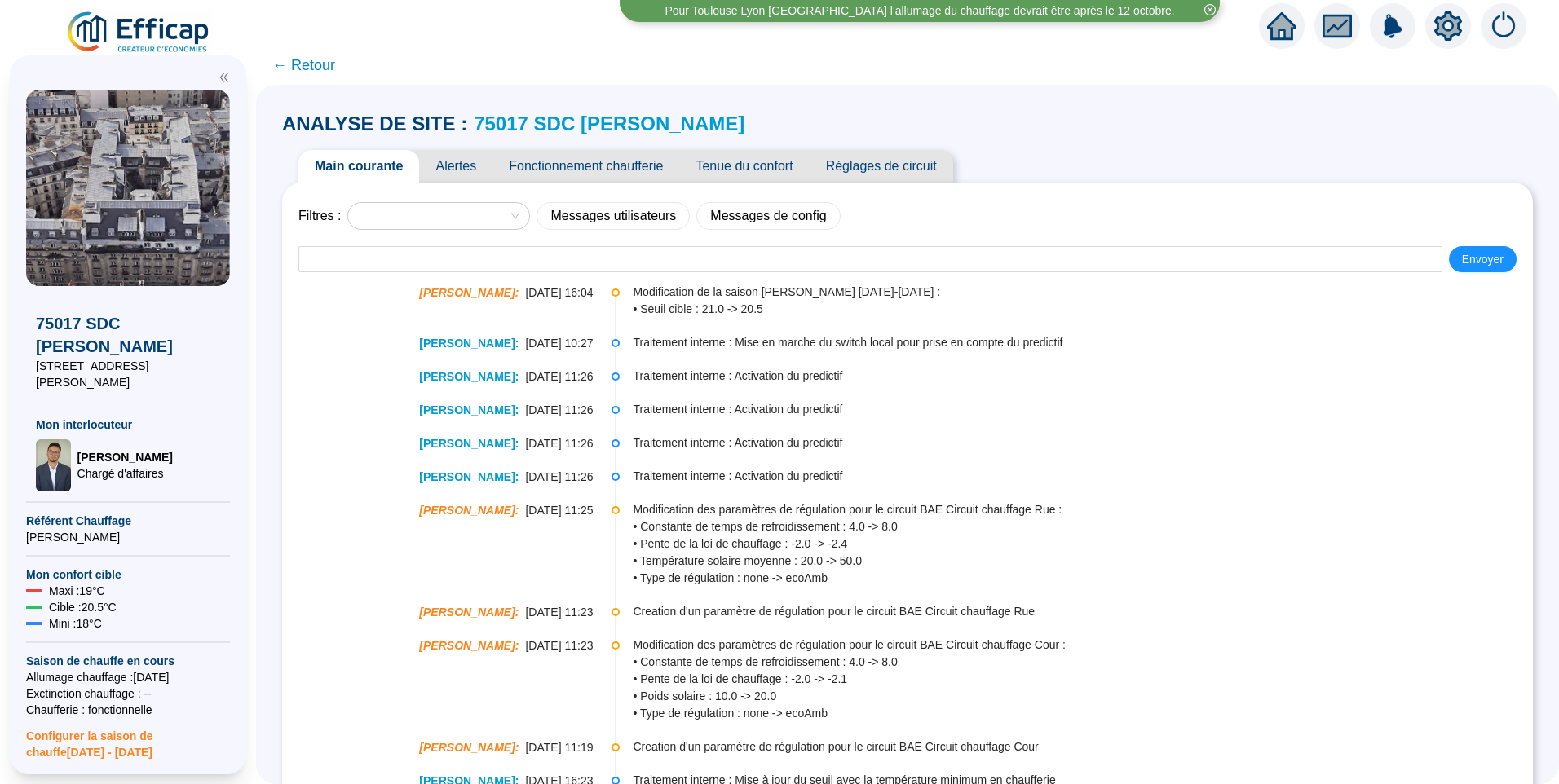
click at [608, 164] on span "Fonctionnement chaufferie" at bounding box center [585, 166] width 187 height 33
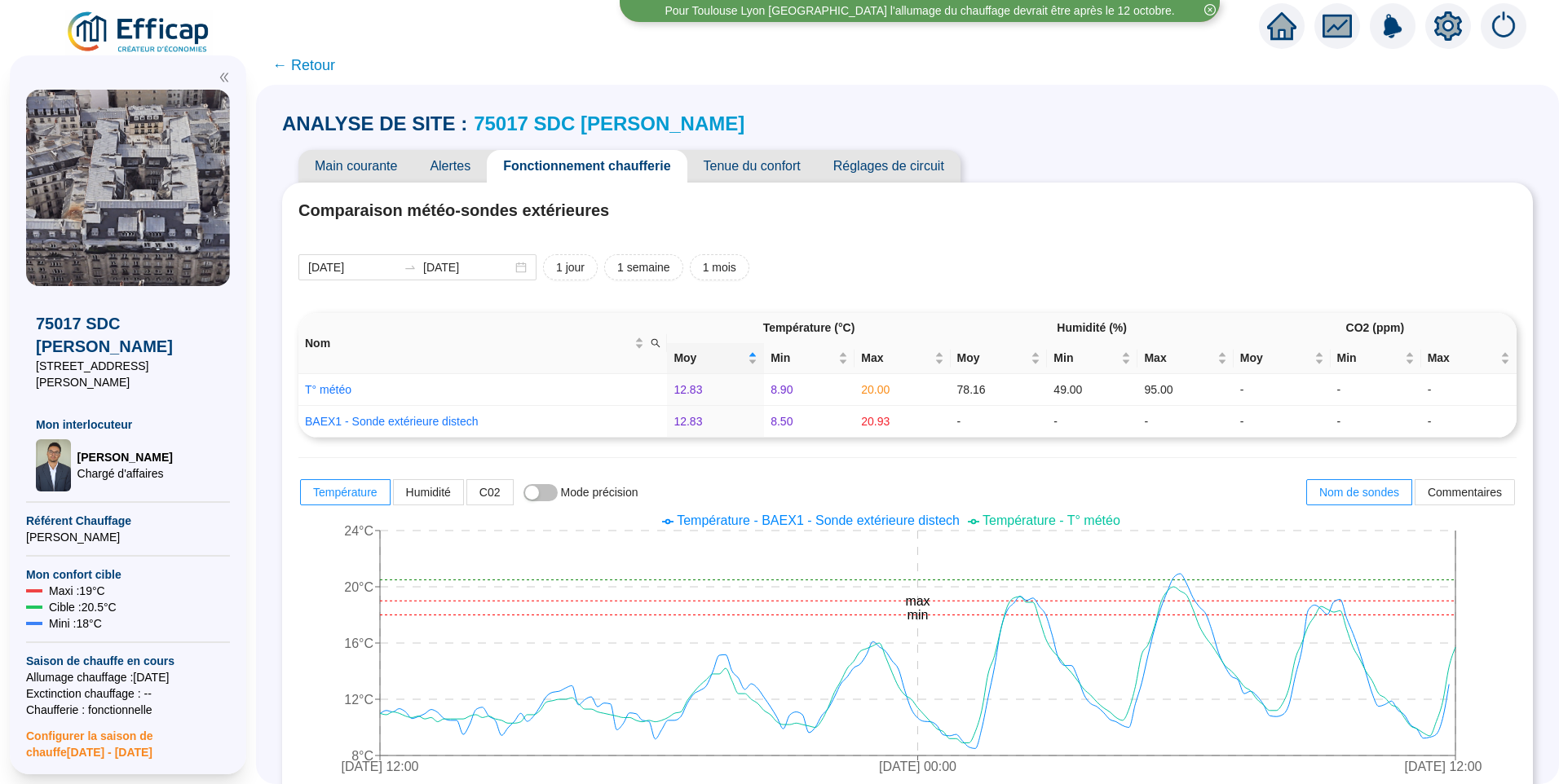
click at [352, 171] on span "Main courante" at bounding box center [356, 166] width 115 height 33
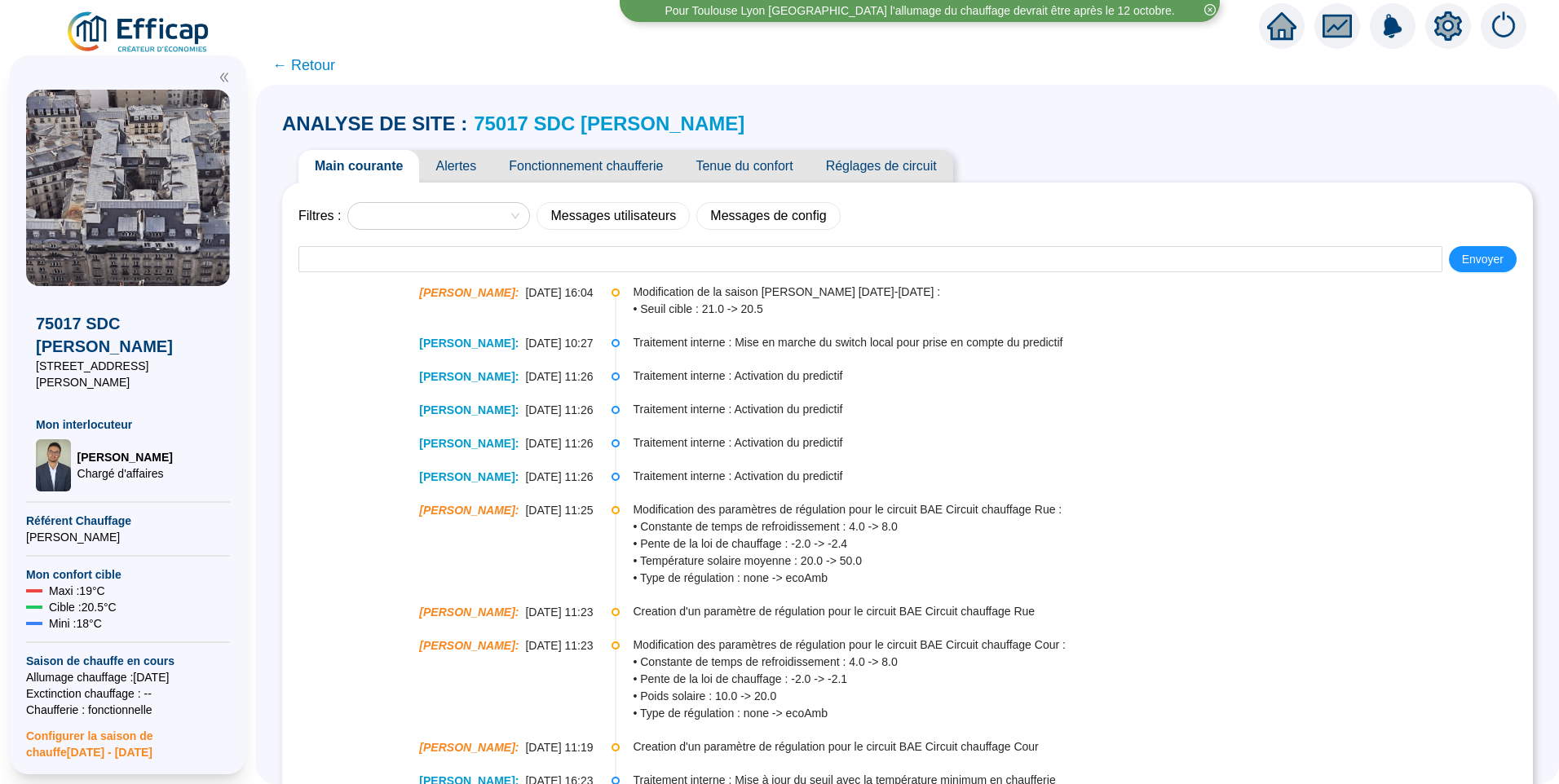
click at [608, 117] on link "75017 SDC Theodore Banville" at bounding box center [608, 123] width 271 height 22
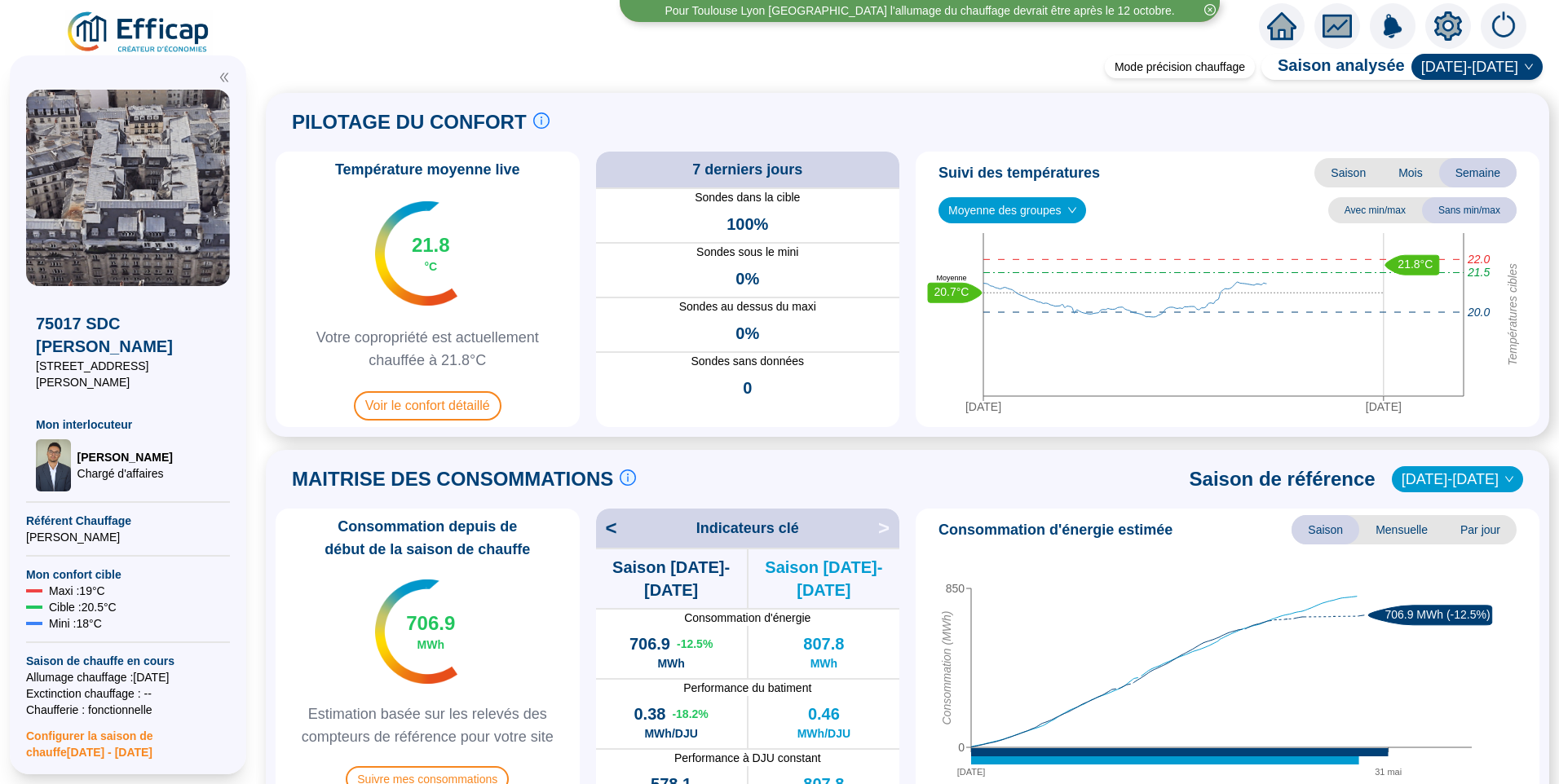
scroll to position [408, 0]
